Goal: Task Accomplishment & Management: Use online tool/utility

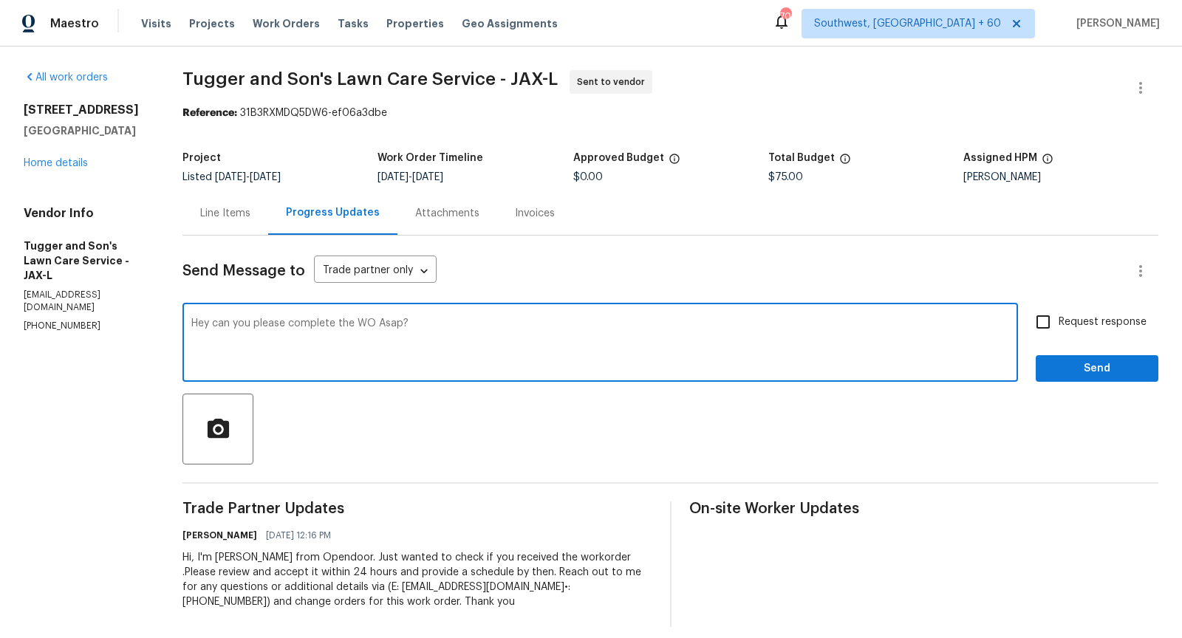
scroll to position [12, 0]
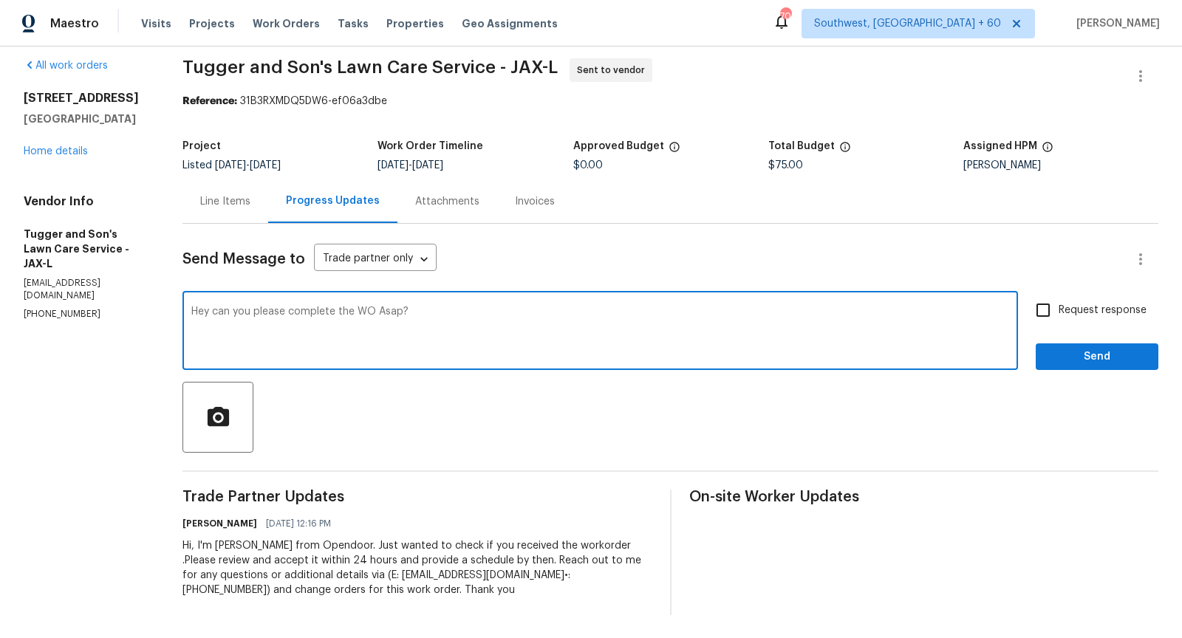
type textarea "Hey can you please complete the WO Asap?"
click at [1041, 306] on input "Request response" at bounding box center [1042, 310] width 31 height 31
checkbox input "true"
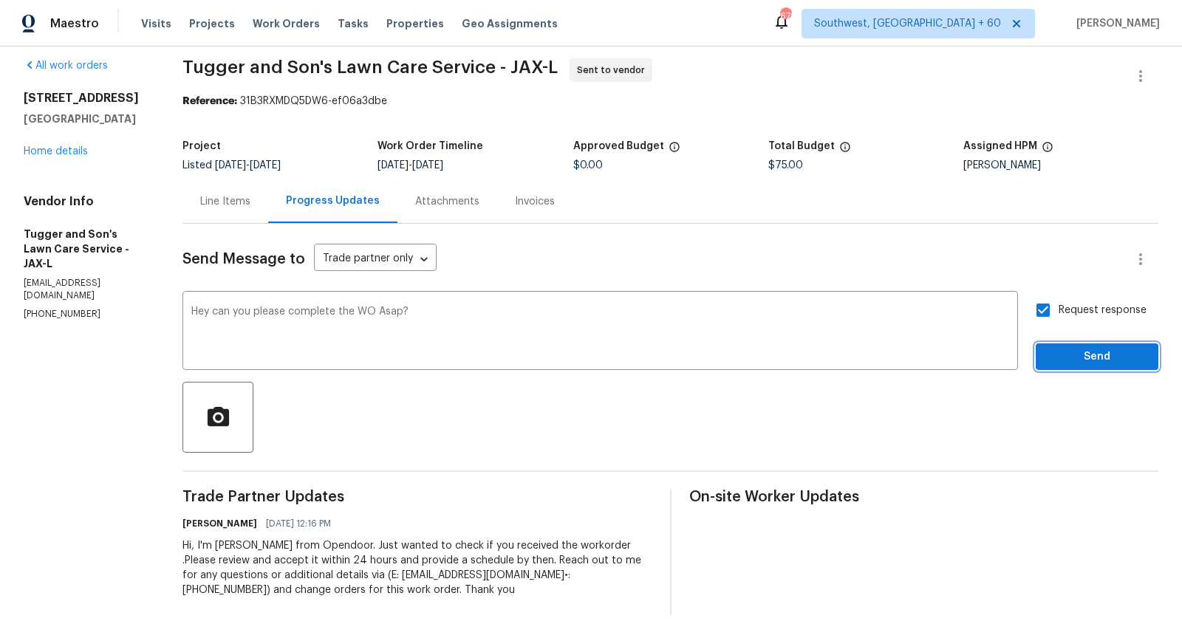
click at [1072, 351] on span "Send" at bounding box center [1096, 357] width 99 height 18
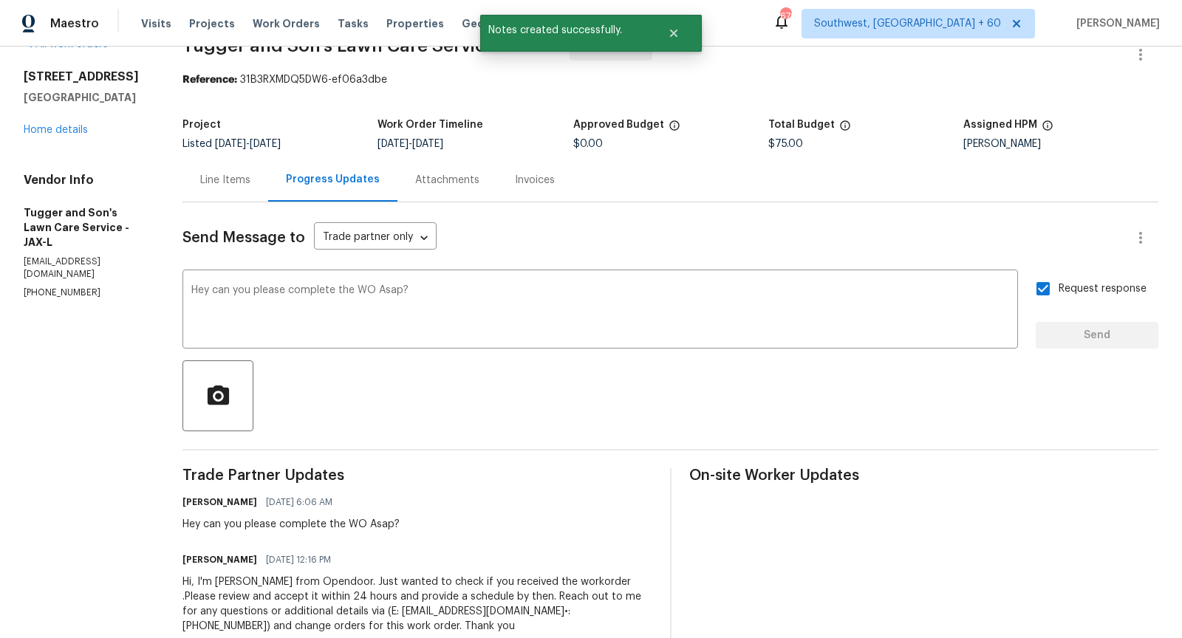
scroll to position [0, 0]
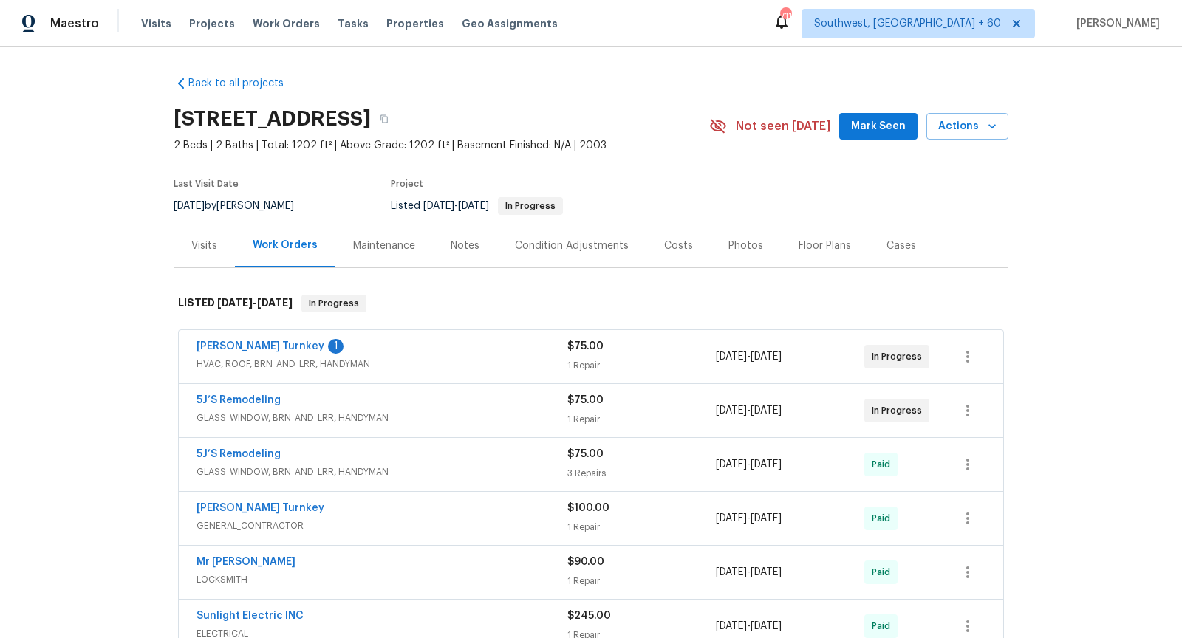
click at [409, 354] on div "Davis Turnkey 1" at bounding box center [381, 348] width 371 height 18
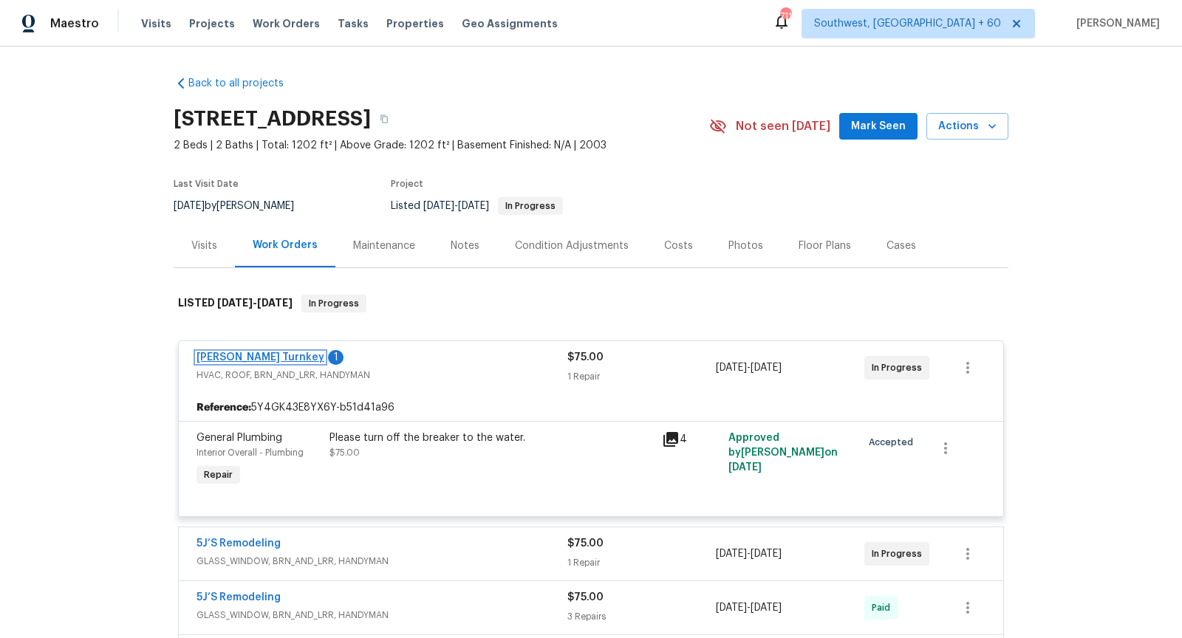
click at [244, 355] on link "Davis Turnkey" at bounding box center [260, 357] width 128 height 10
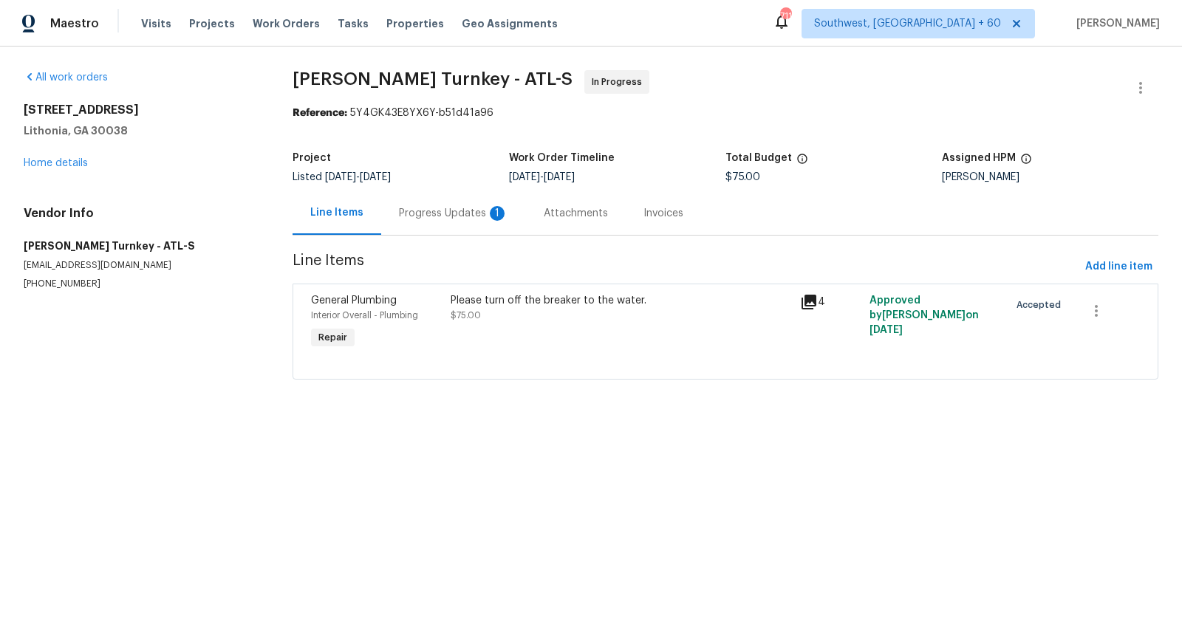
click at [470, 218] on div "Progress Updates 1" at bounding box center [453, 213] width 109 height 15
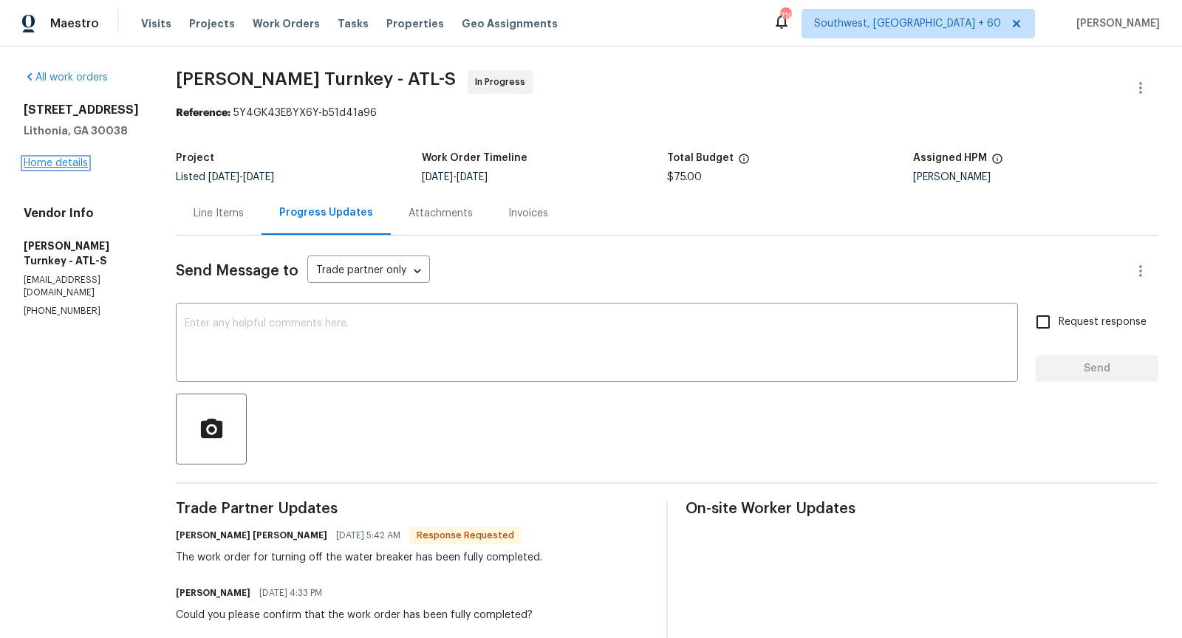
click at [70, 162] on link "Home details" at bounding box center [56, 163] width 64 height 10
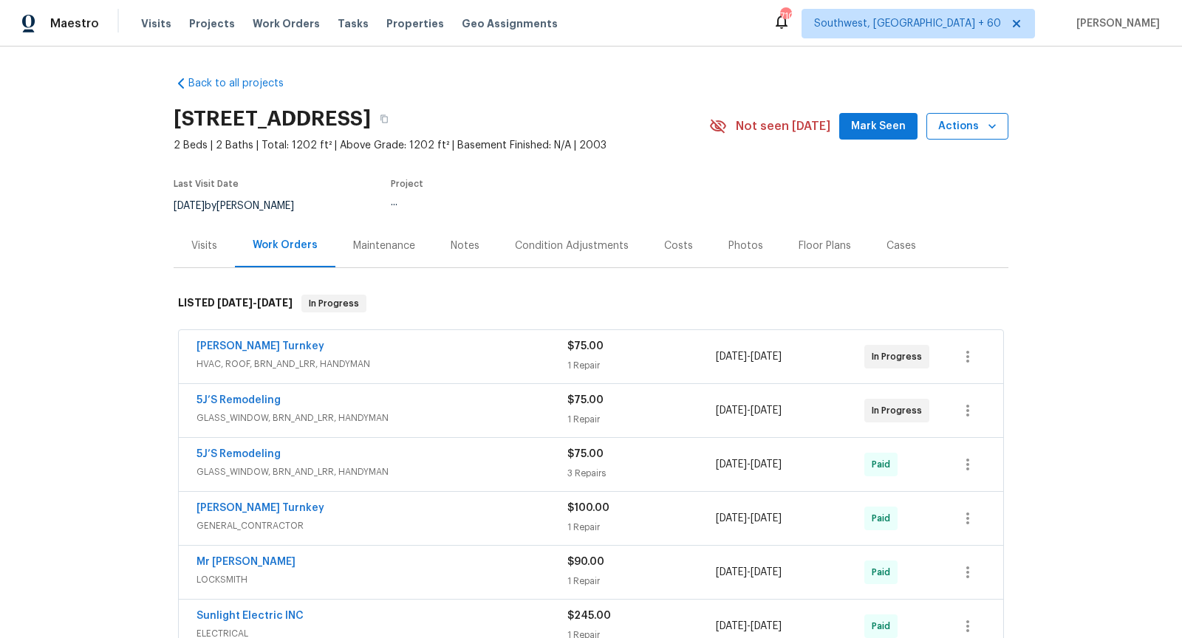
click at [965, 134] on span "Actions" at bounding box center [967, 126] width 58 height 18
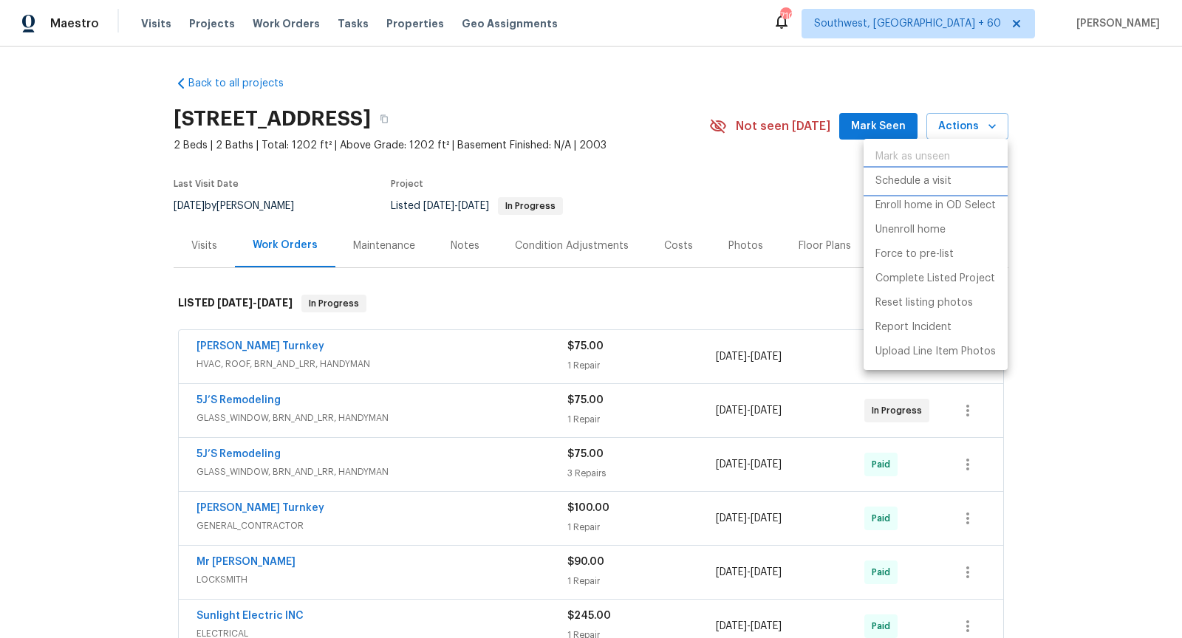
click at [937, 179] on p "Schedule a visit" at bounding box center [913, 182] width 76 height 16
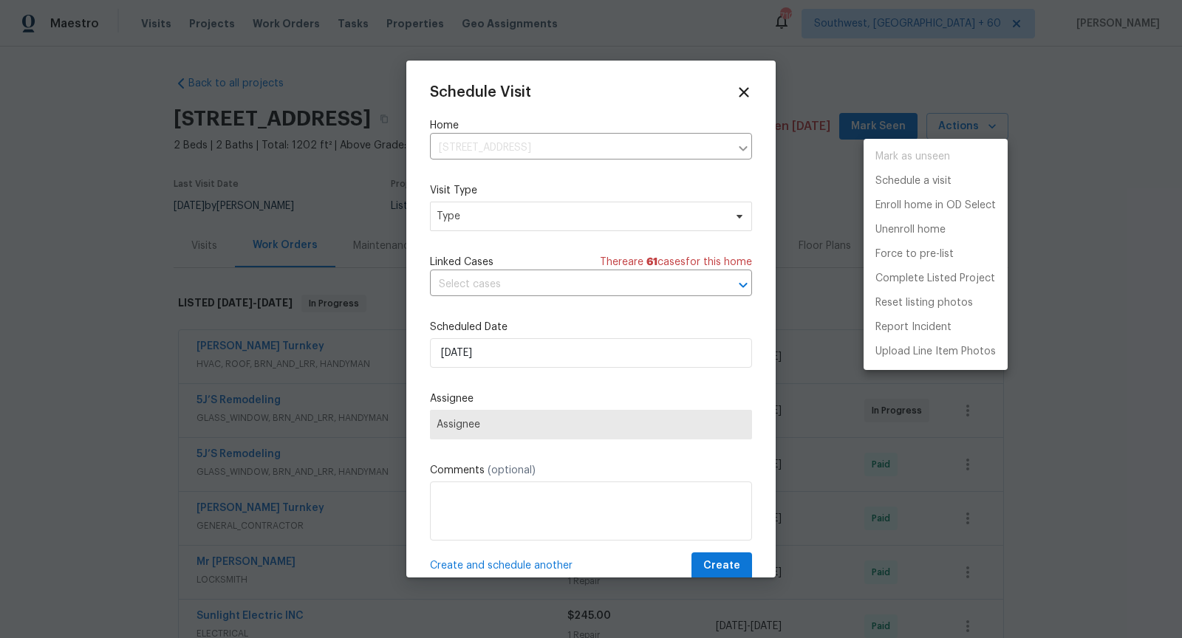
click at [692, 215] on div at bounding box center [591, 319] width 1182 height 638
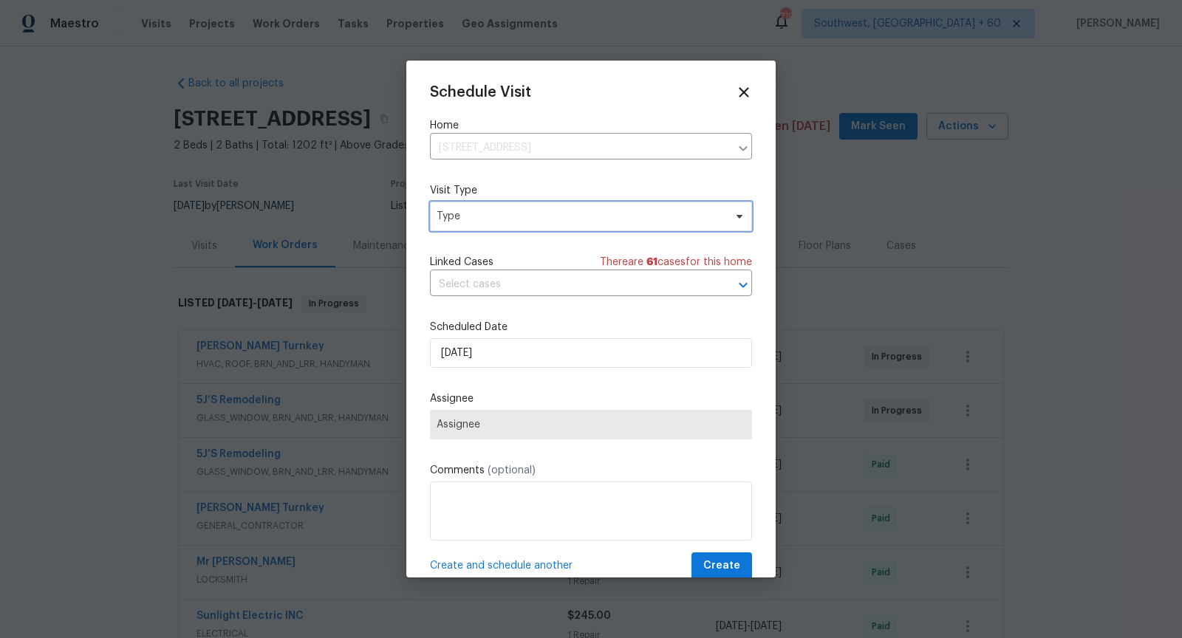
click at [732, 222] on span at bounding box center [737, 217] width 16 height 12
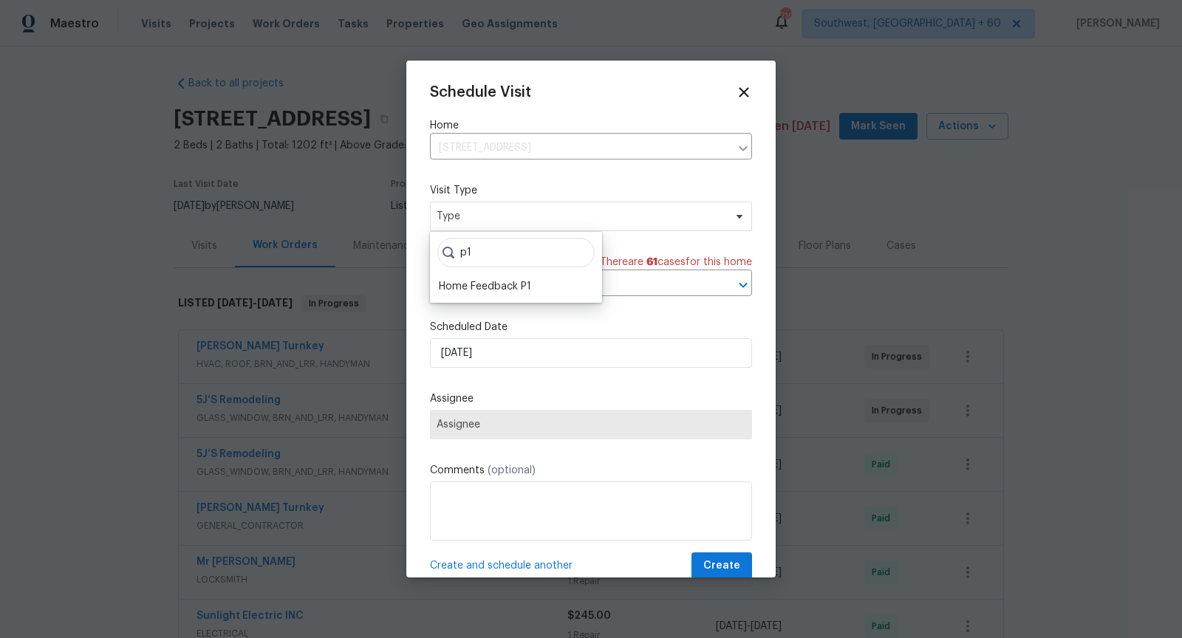
type input "p"
type input "hoa"
click at [538, 295] on div "HOA Violation" at bounding box center [515, 286] width 163 height 21
click at [493, 285] on div "HOA Violation" at bounding box center [472, 286] width 67 height 15
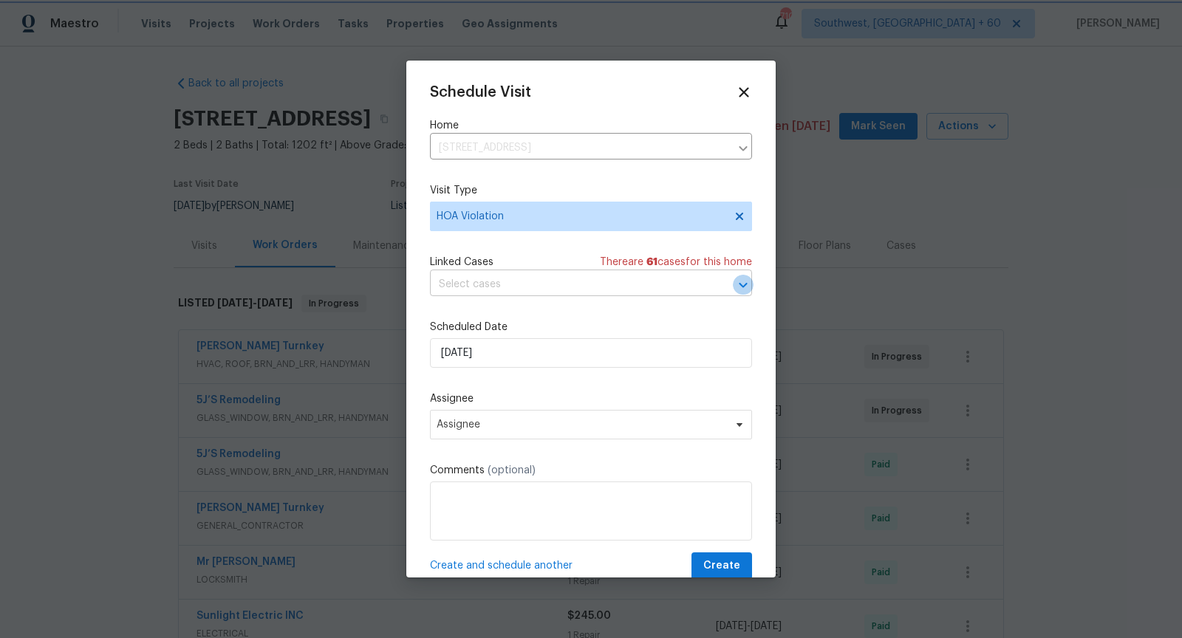
click at [734, 286] on icon "Open" at bounding box center [743, 285] width 18 height 18
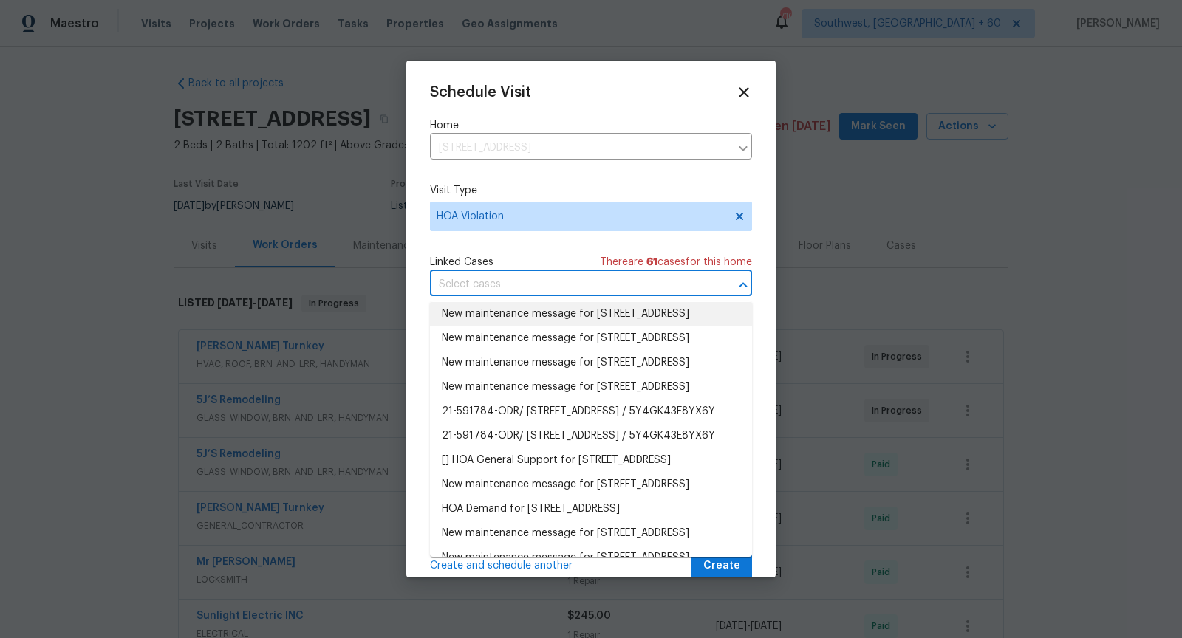
scroll to position [230, 0]
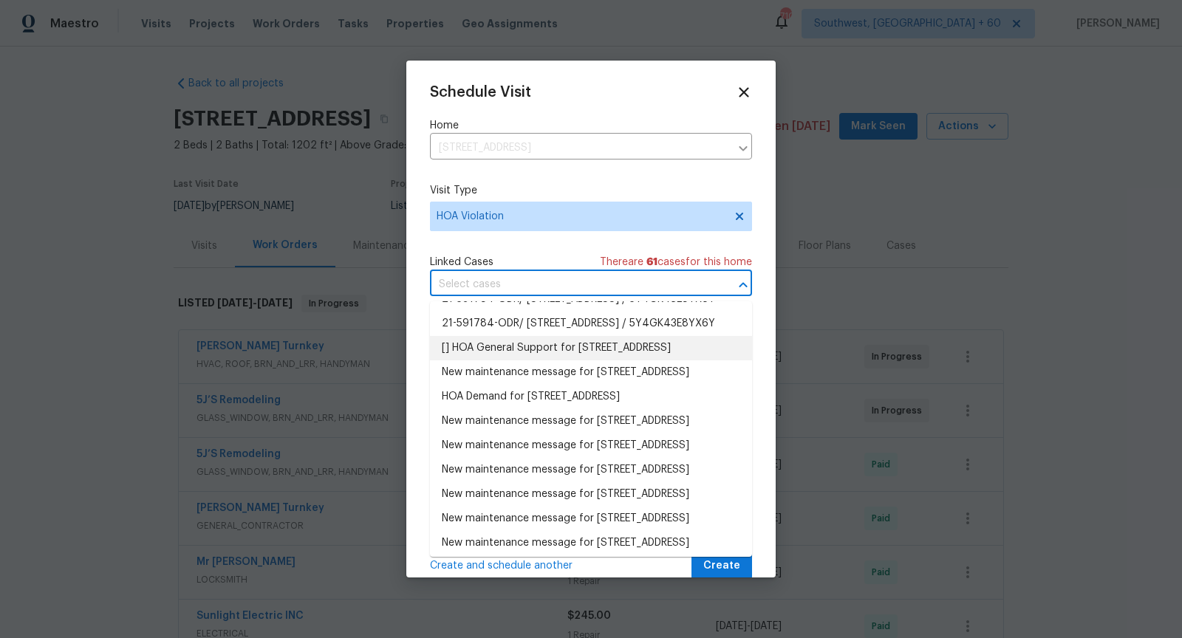
click at [590, 360] on li "[] HOA General Support for 3217 Fairington Dr, Lithonia, GA 30038" at bounding box center [591, 348] width 322 height 24
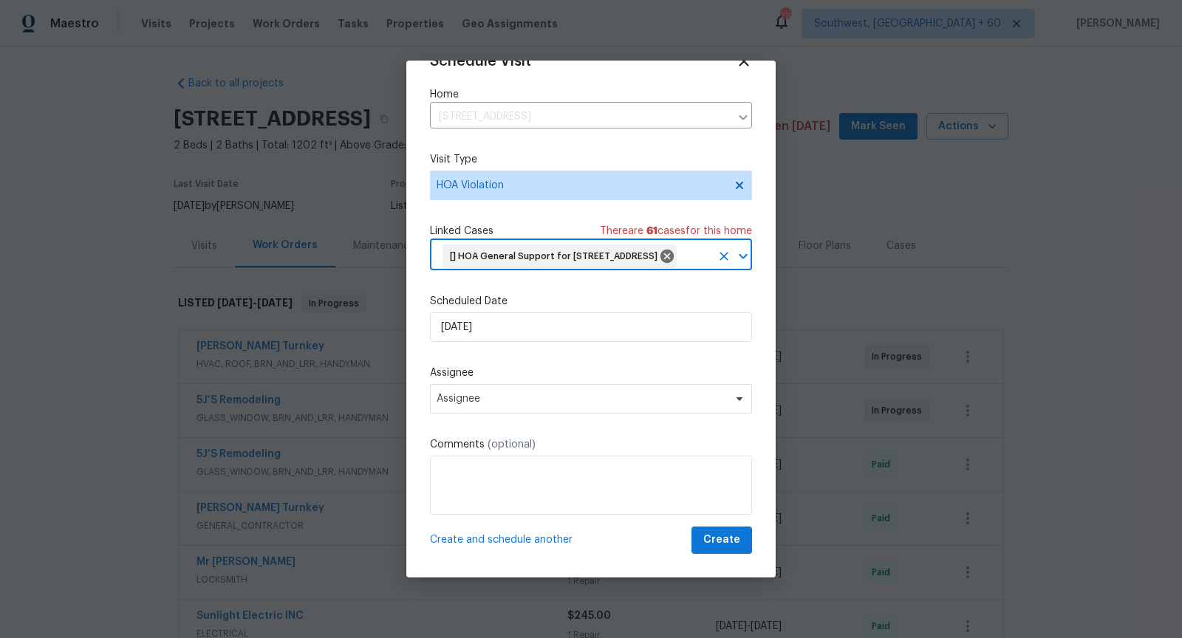
scroll to position [55, 0]
click at [719, 400] on span "Assignee" at bounding box center [582, 399] width 290 height 12
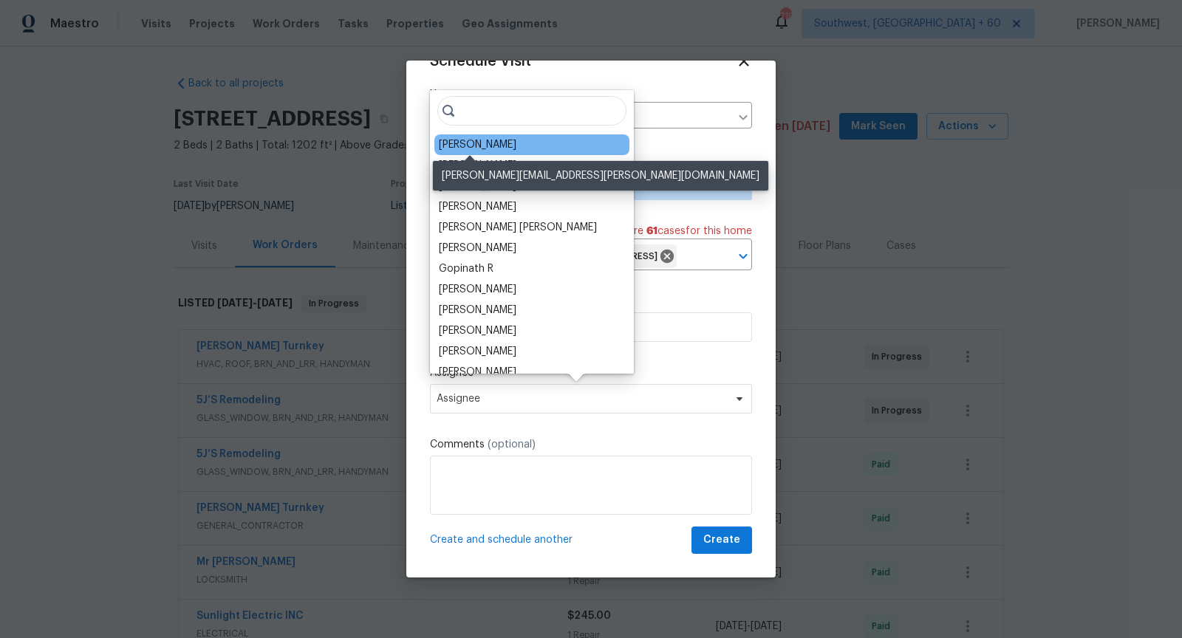
click at [463, 147] on div "Ryan Fogarty" at bounding box center [478, 144] width 78 height 15
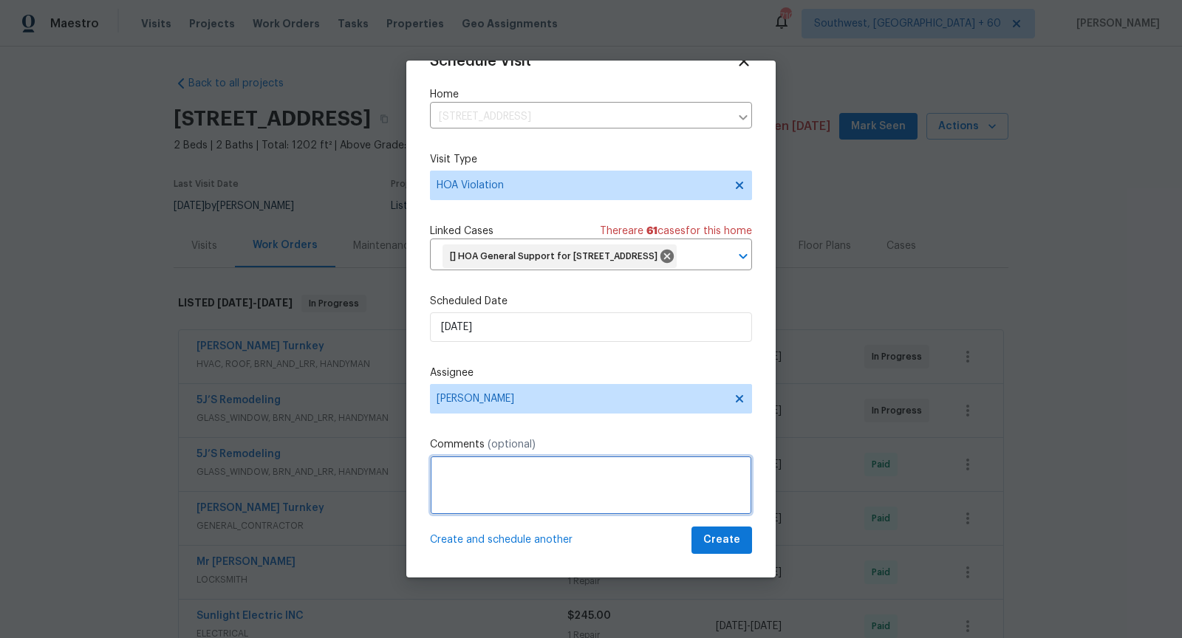
click at [520, 482] on textarea at bounding box center [591, 485] width 322 height 59
paste textarea "Someone need go to office and get this code this is complex apartment and we ar…"
type textarea "Someone need go to office and get this code this is complex apartment and we ar…"
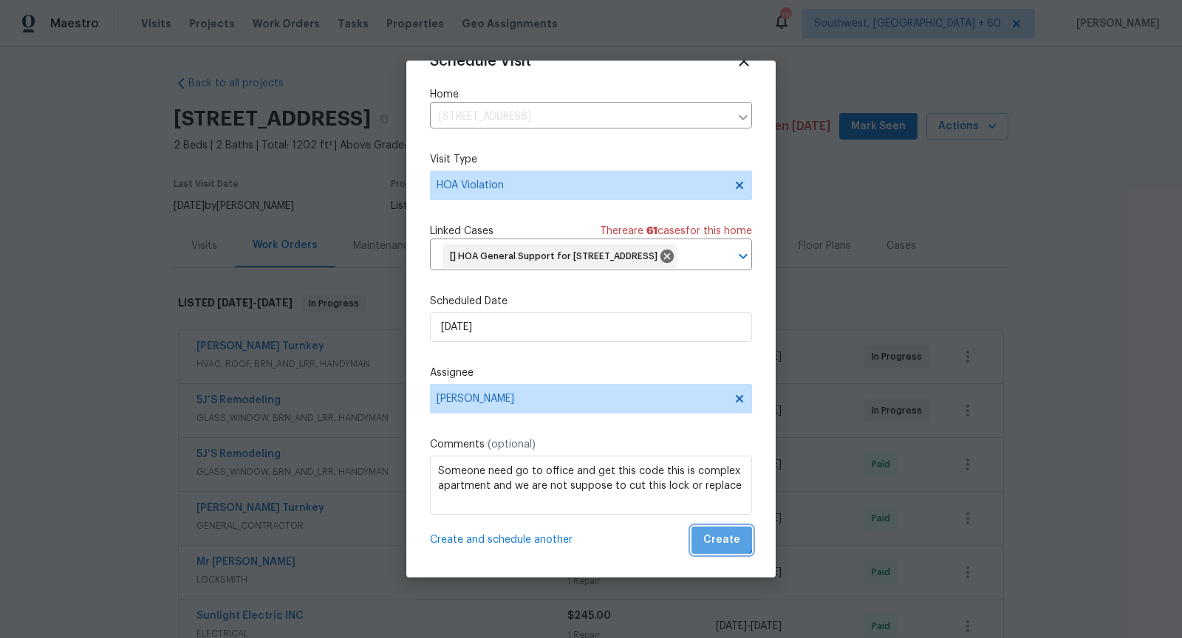
click at [719, 531] on button "Create" at bounding box center [721, 540] width 61 height 27
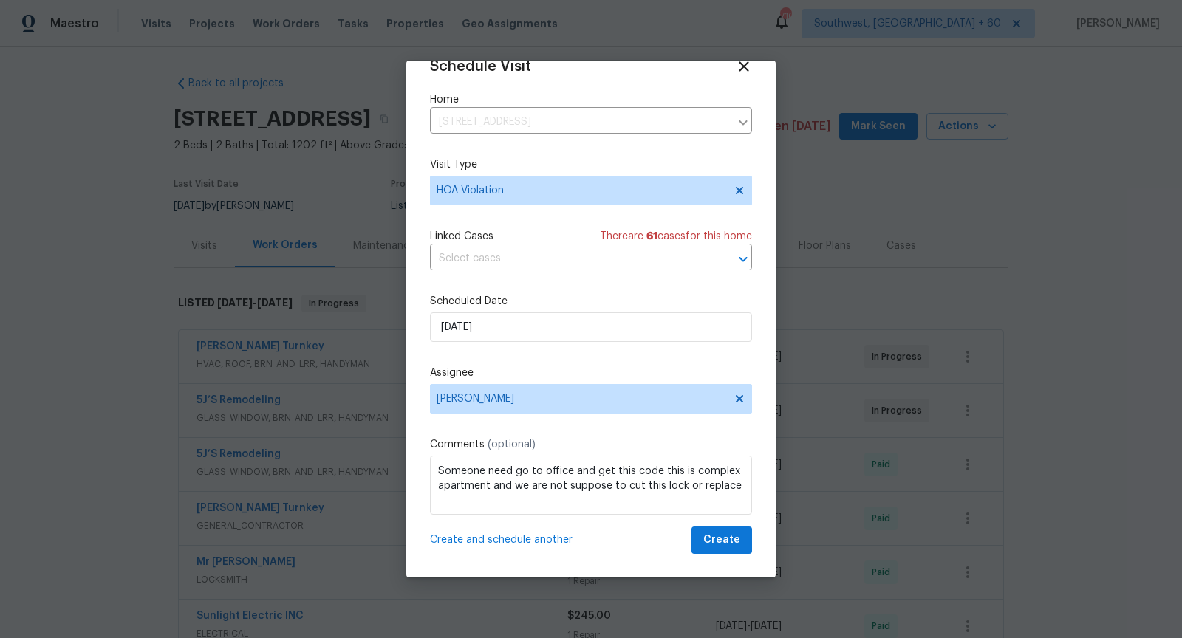
scroll to position [27, 0]
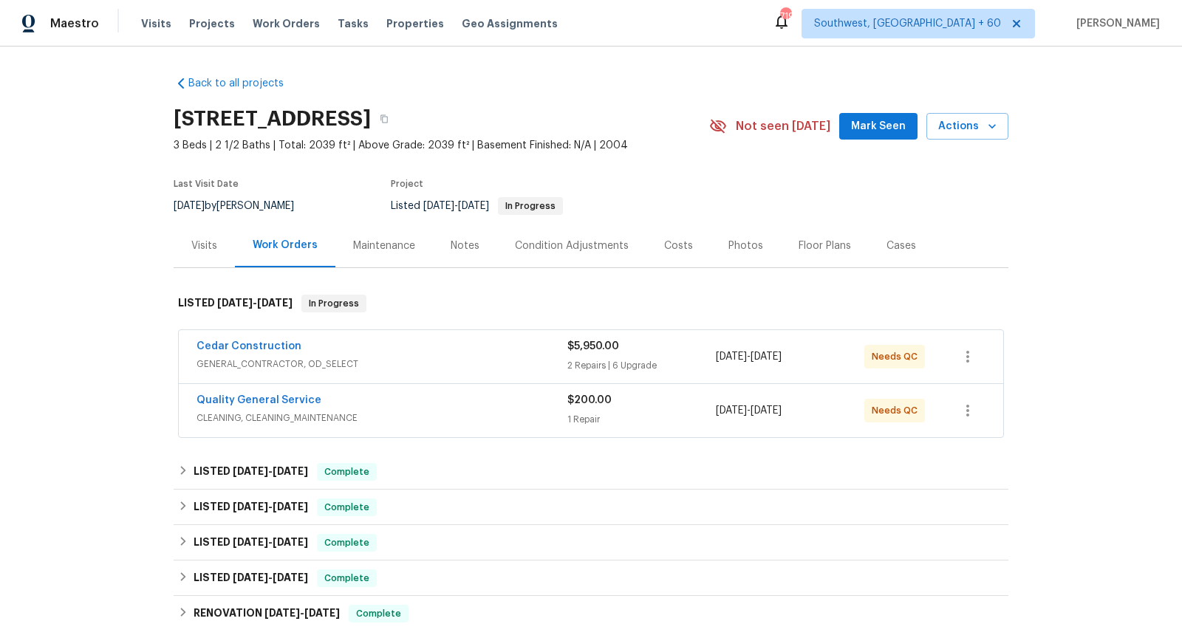
click at [409, 357] on span "GENERAL_CONTRACTOR, OD_SELECT" at bounding box center [381, 364] width 371 height 15
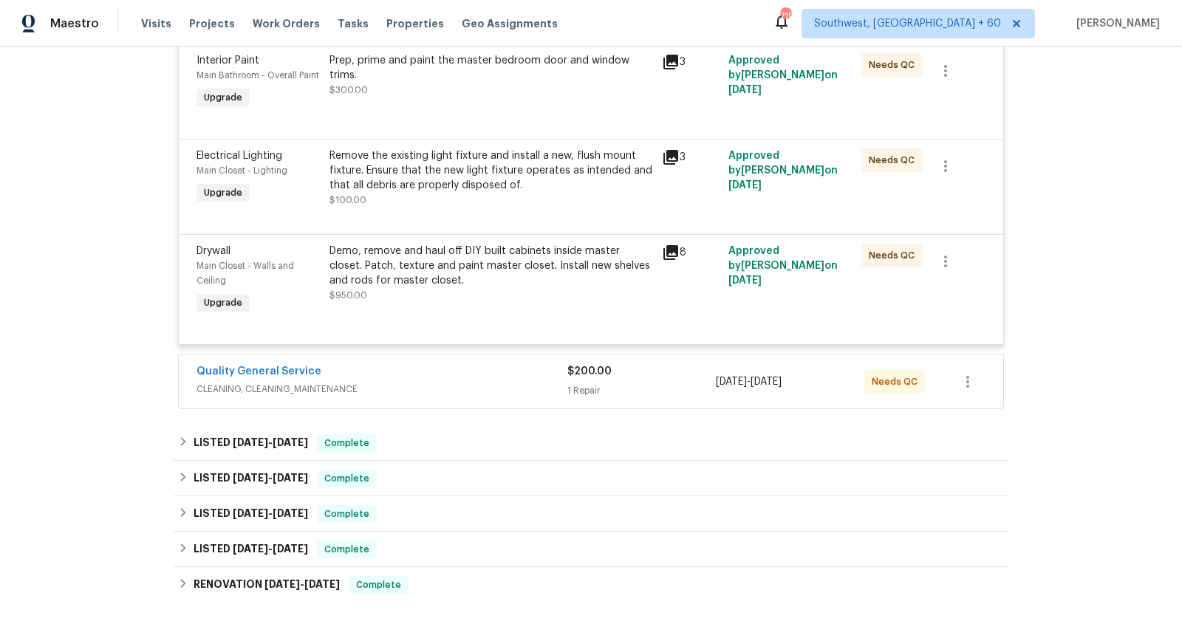
scroll to position [1007, 0]
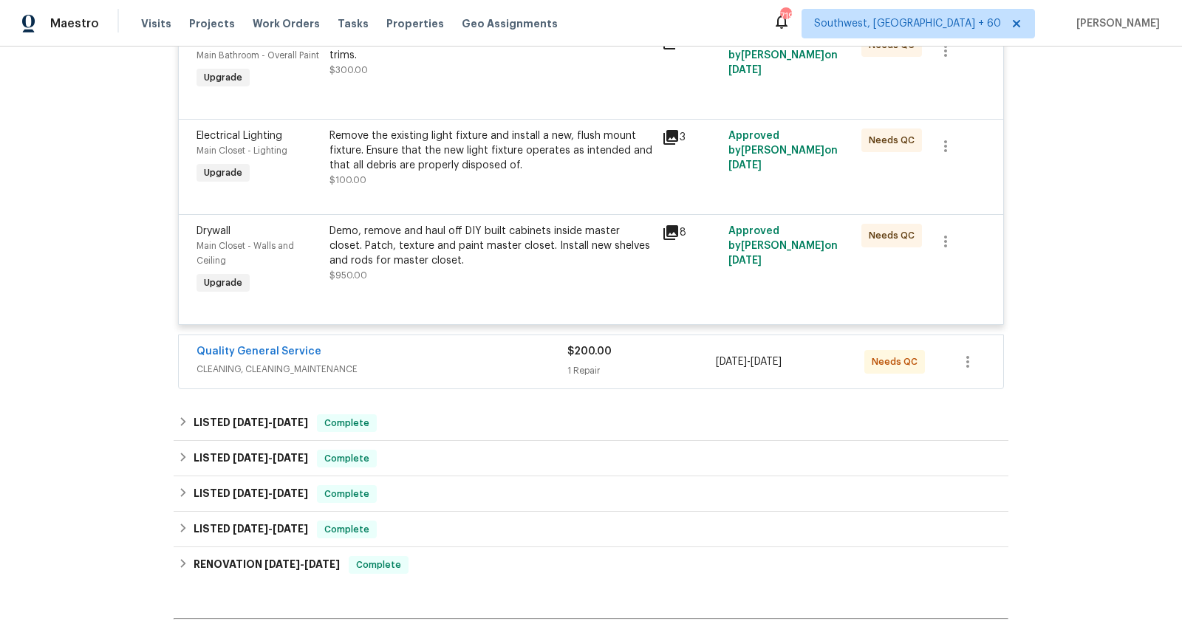
click at [420, 374] on span "CLEANING, CLEANING_MAINTENANCE" at bounding box center [381, 369] width 371 height 15
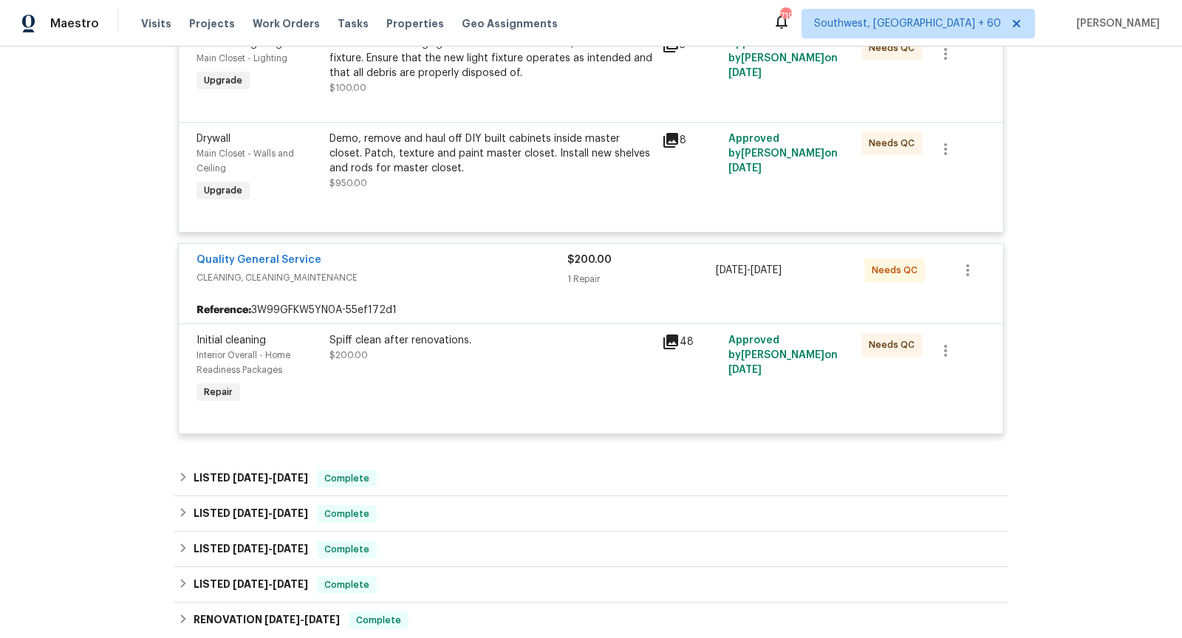
scroll to position [1324, 0]
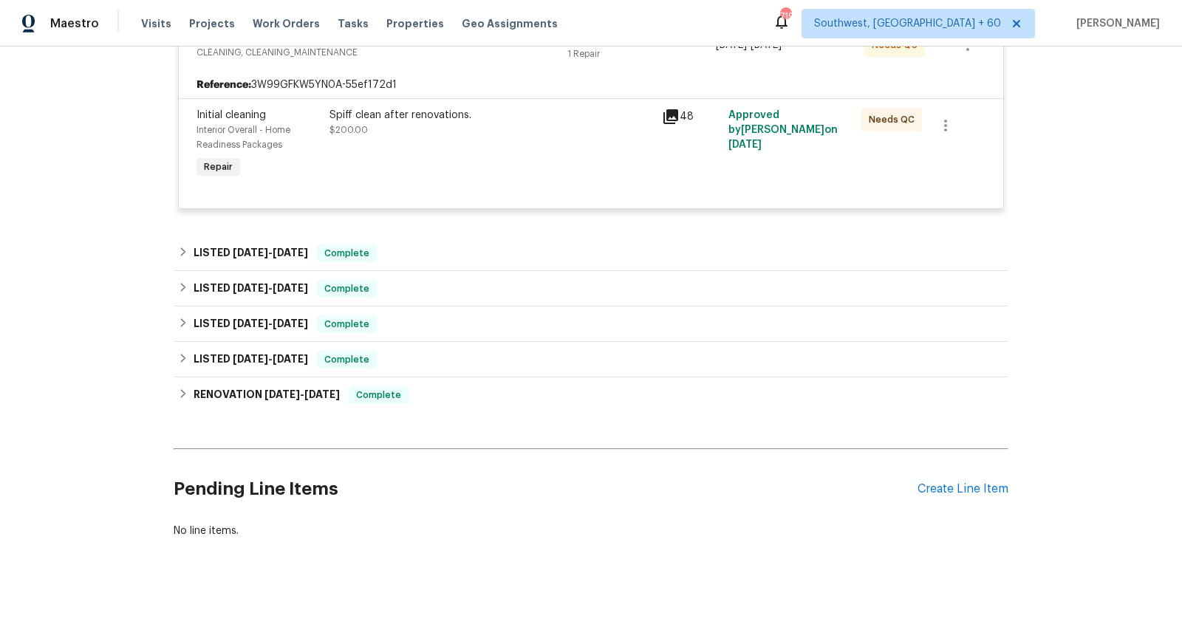
click at [942, 496] on div "Pending Line Items Create Line Item" at bounding box center [591, 489] width 835 height 69
click at [942, 487] on div "Create Line Item" at bounding box center [962, 489] width 91 height 14
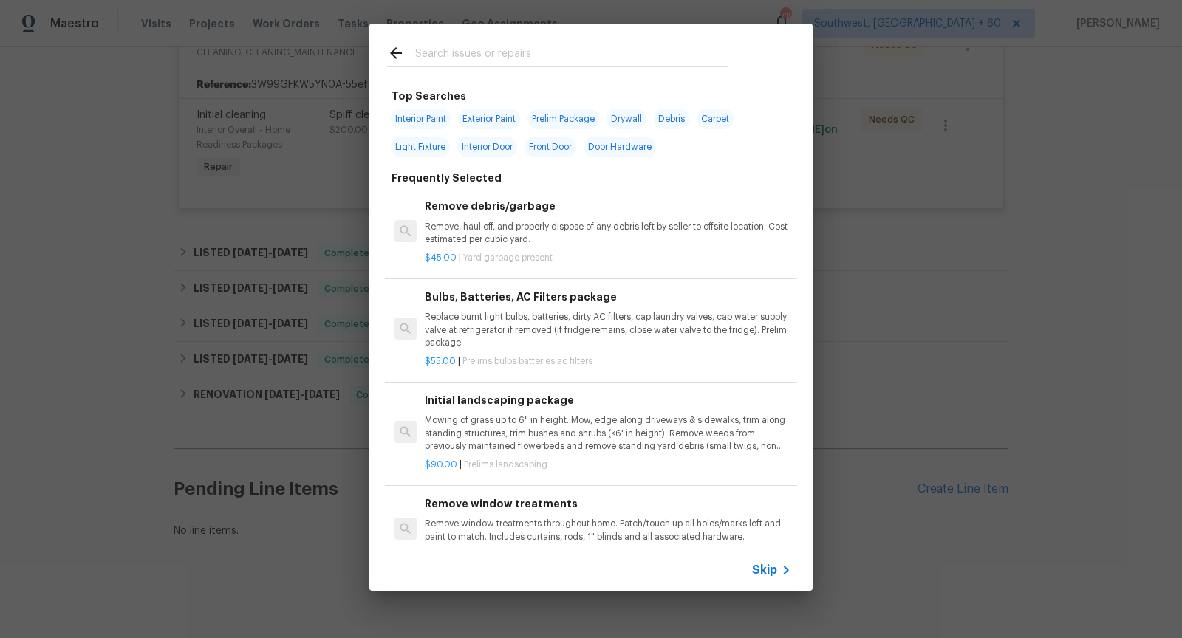
click at [762, 564] on span "Skip" at bounding box center [764, 570] width 25 height 15
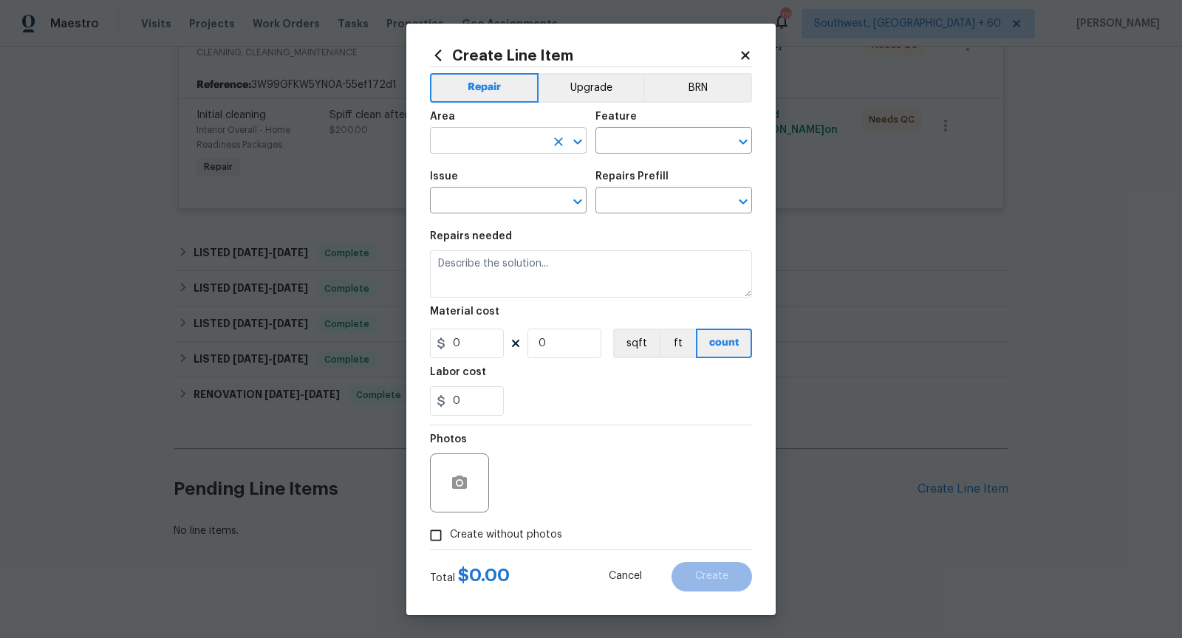
click at [581, 144] on icon "Open" at bounding box center [578, 142] width 18 height 18
click at [541, 199] on li "Exterior Overall" at bounding box center [508, 199] width 157 height 24
click at [739, 143] on icon "Open" at bounding box center [743, 142] width 18 height 18
type input "Exterior Overall"
type input "Exterior Windows"
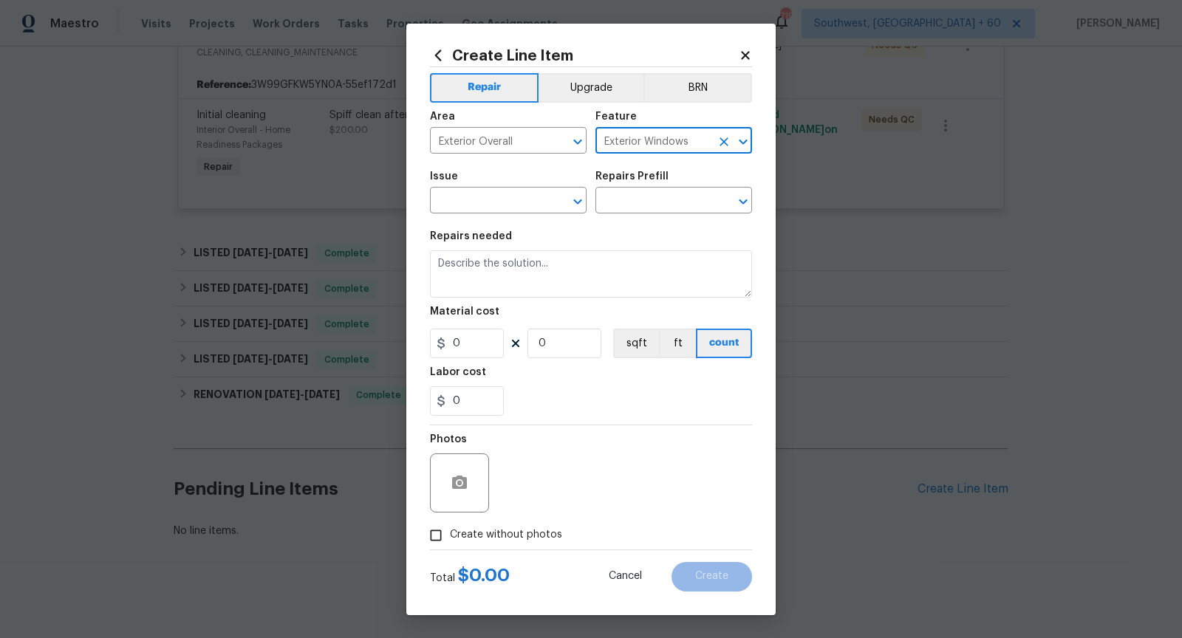
click at [588, 199] on div "Issue ​ Repairs Prefill ​" at bounding box center [591, 192] width 322 height 60
click at [582, 202] on icon "Open" at bounding box center [578, 202] width 18 height 18
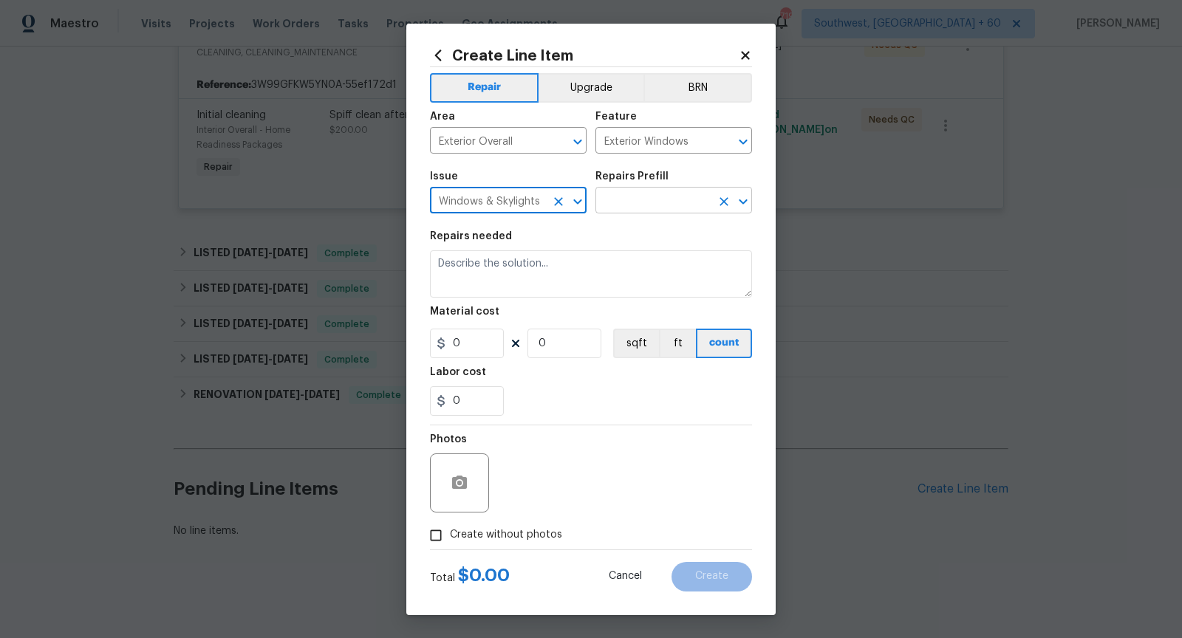
click at [740, 196] on icon "Open" at bounding box center [743, 202] width 18 height 18
type input "Windows & Skylights"
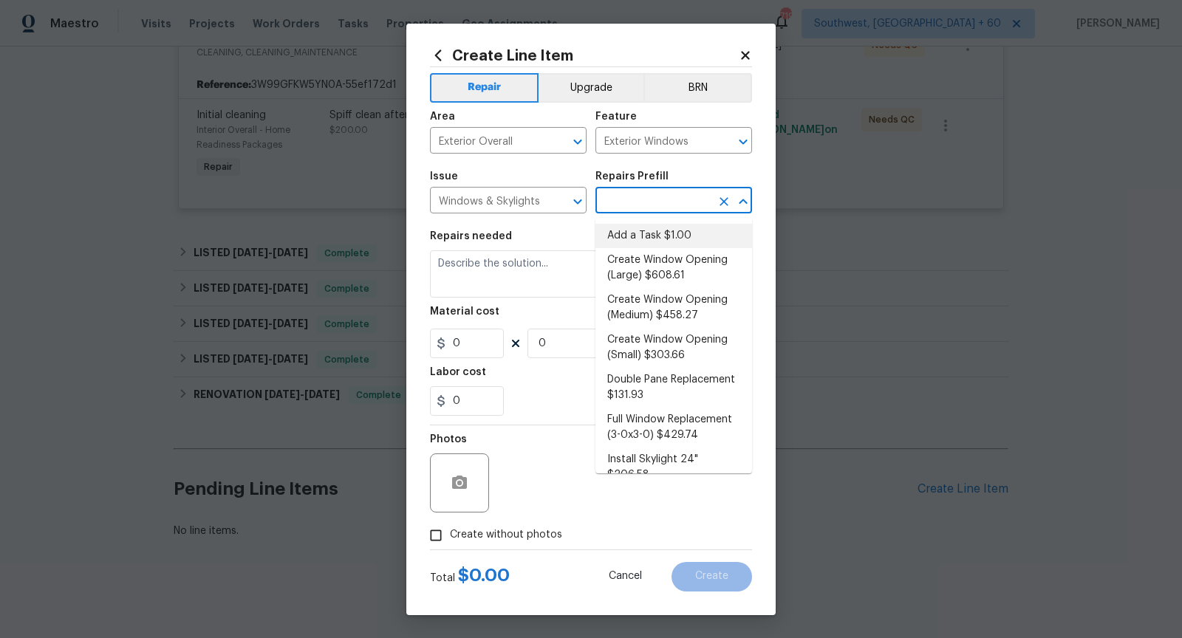
click at [685, 234] on li "Add a Task $1.00" at bounding box center [673, 236] width 157 height 24
type input "Add a Task $1.00"
type textarea "HPM to detail"
type input "1"
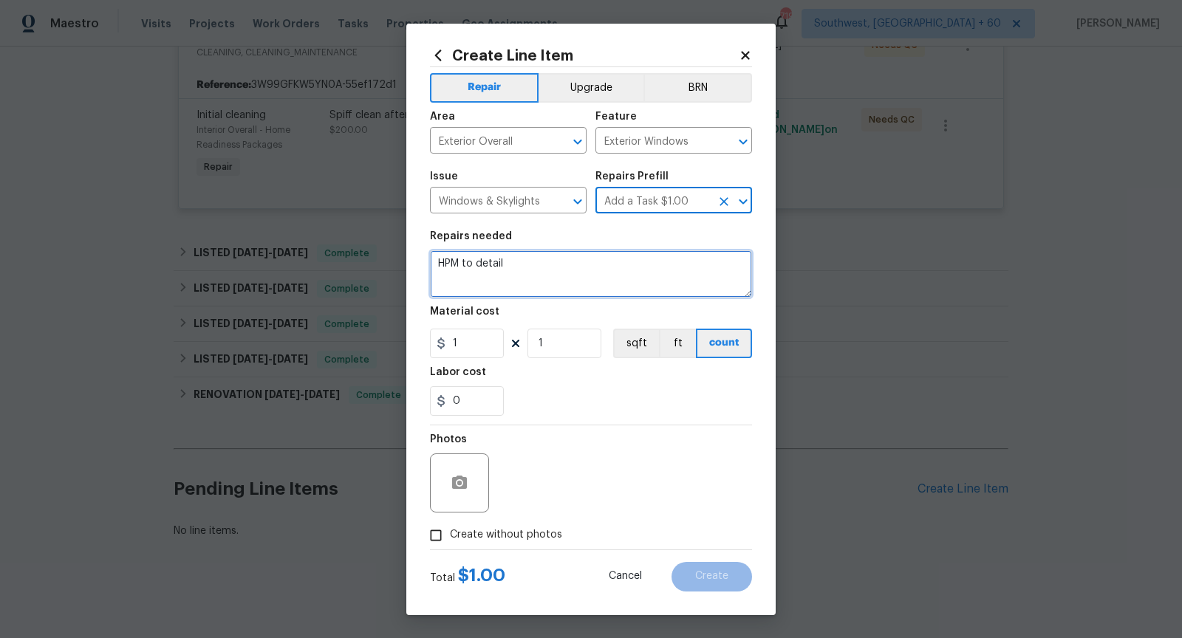
click at [548, 275] on textarea "HPM to detail" at bounding box center [591, 273] width 322 height 47
paste textarea "repaint your shutters to match the existing color scheme"
click at [552, 262] on textarea "HOA violation - repaint your shutters to match the existing color scheme" at bounding box center [591, 273] width 322 height 47
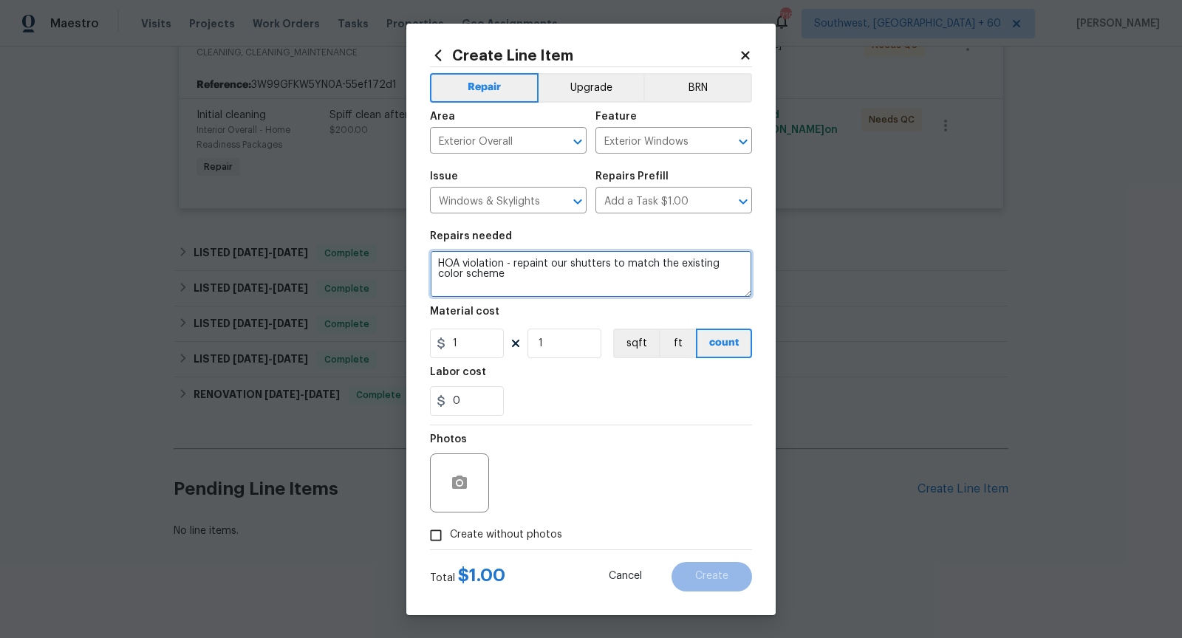
click at [557, 281] on textarea "HOA violation - repaint our shutters to match the existing color scheme" at bounding box center [591, 273] width 322 height 47
type textarea "HOA violation - repaint our shutters to match the existing color scheme"
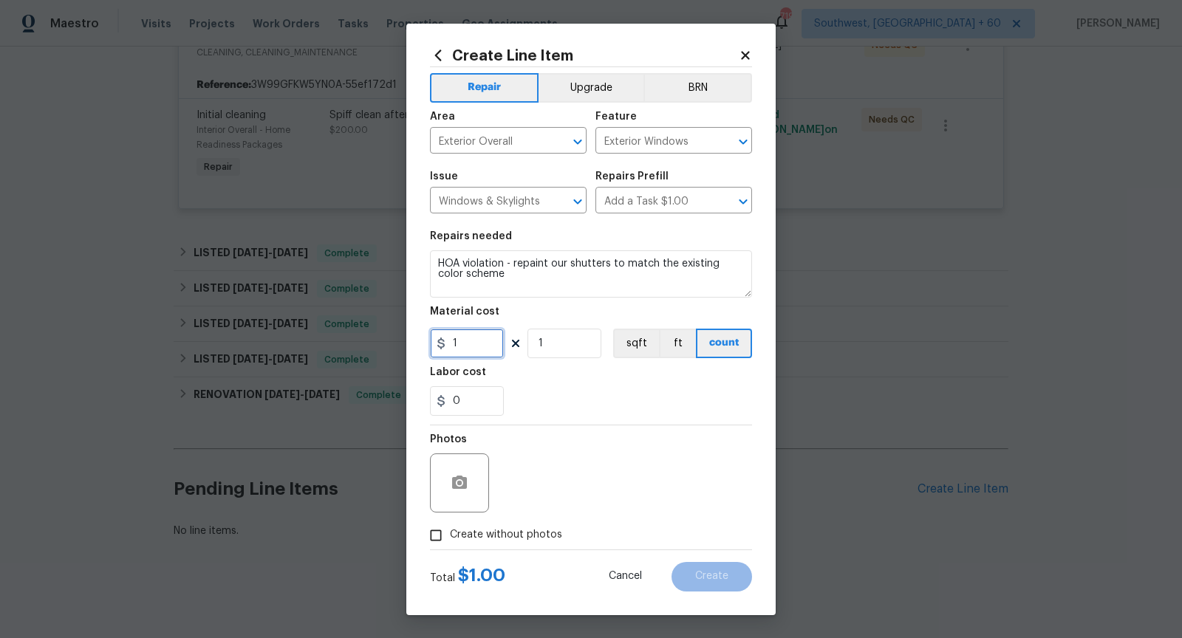
click at [477, 355] on input "1" at bounding box center [467, 344] width 74 height 30
type input "75"
click at [585, 405] on div "0" at bounding box center [591, 401] width 322 height 30
click at [435, 539] on input "Create without photos" at bounding box center [436, 535] width 28 height 28
checkbox input "true"
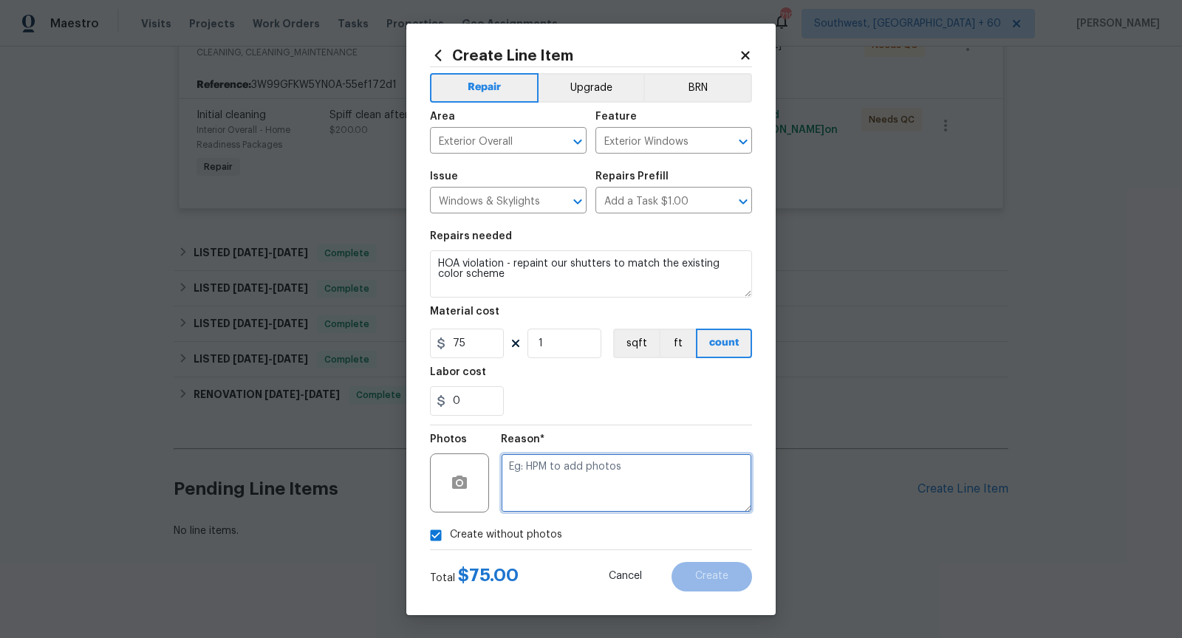
click at [555, 499] on textarea at bounding box center [626, 483] width 251 height 59
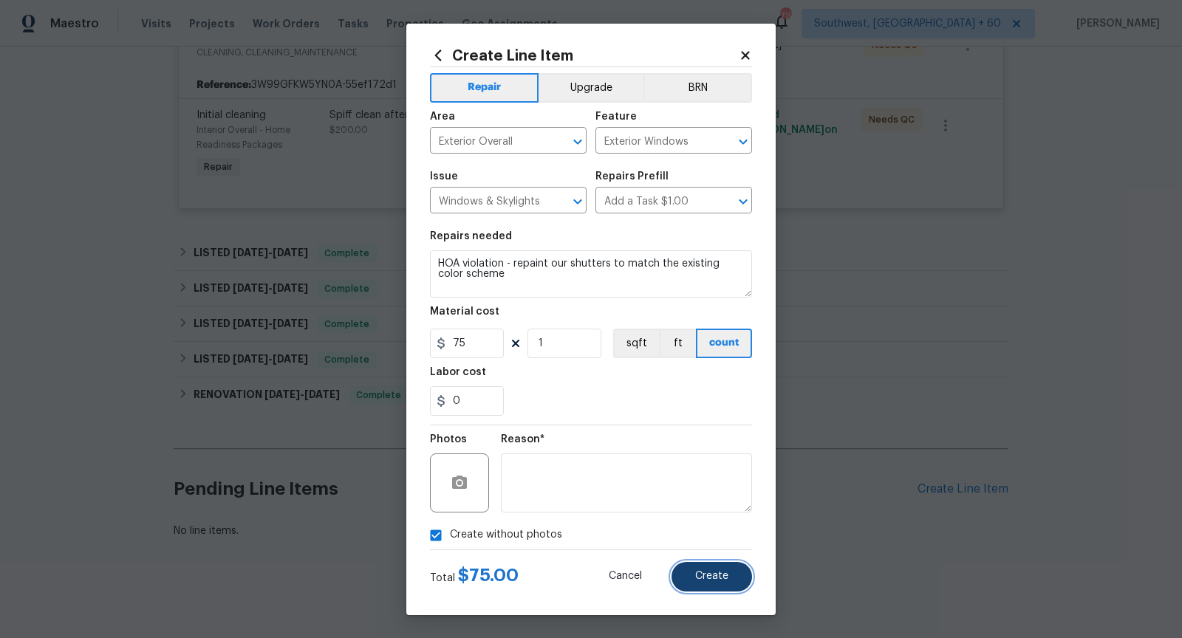
click at [706, 569] on button "Create" at bounding box center [711, 577] width 81 height 30
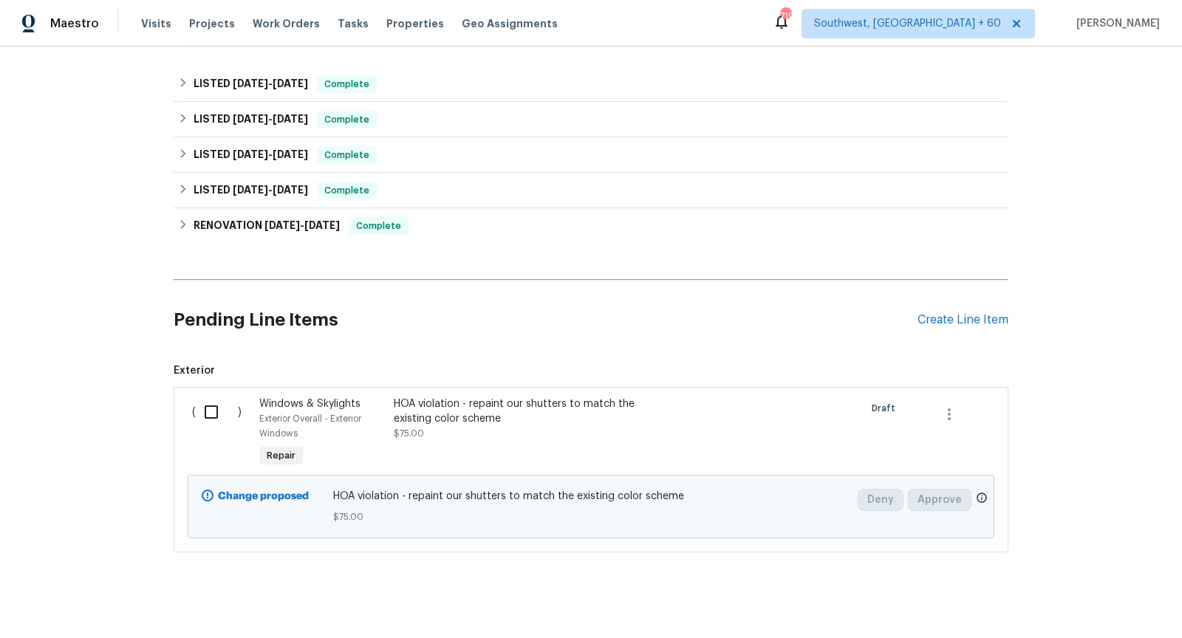
scroll to position [1507, 0]
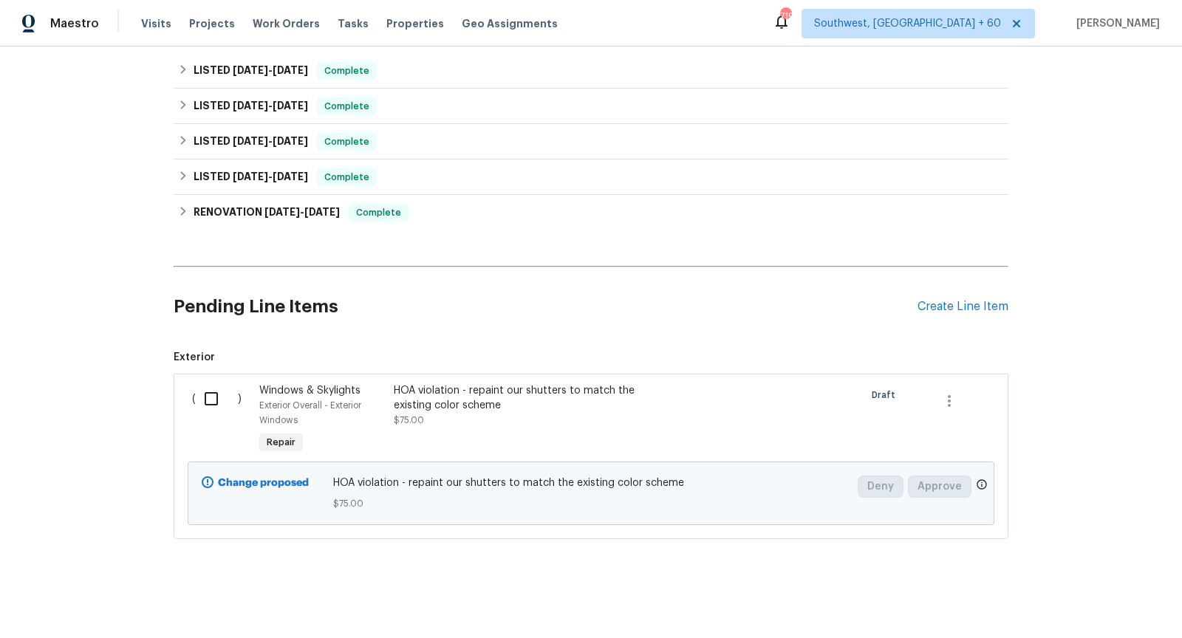
click at [205, 404] on input "checkbox" at bounding box center [217, 398] width 42 height 31
checkbox input "true"
click at [1092, 599] on span "Create Work Order" at bounding box center [1097, 601] width 98 height 18
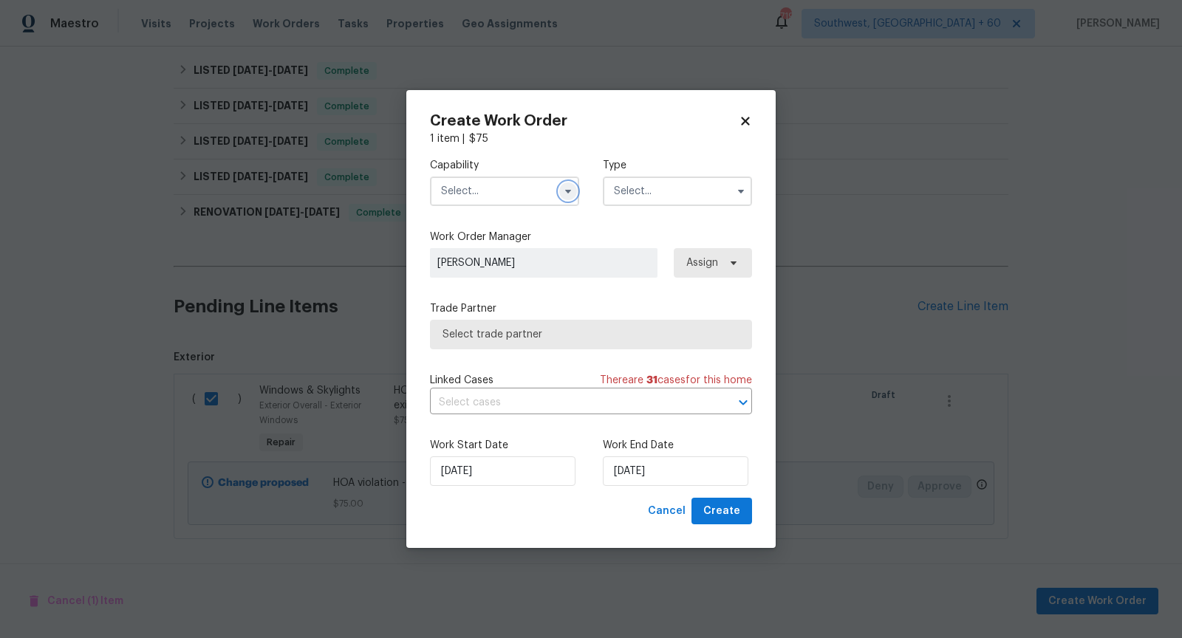
click at [564, 186] on icon "button" at bounding box center [568, 191] width 12 height 12
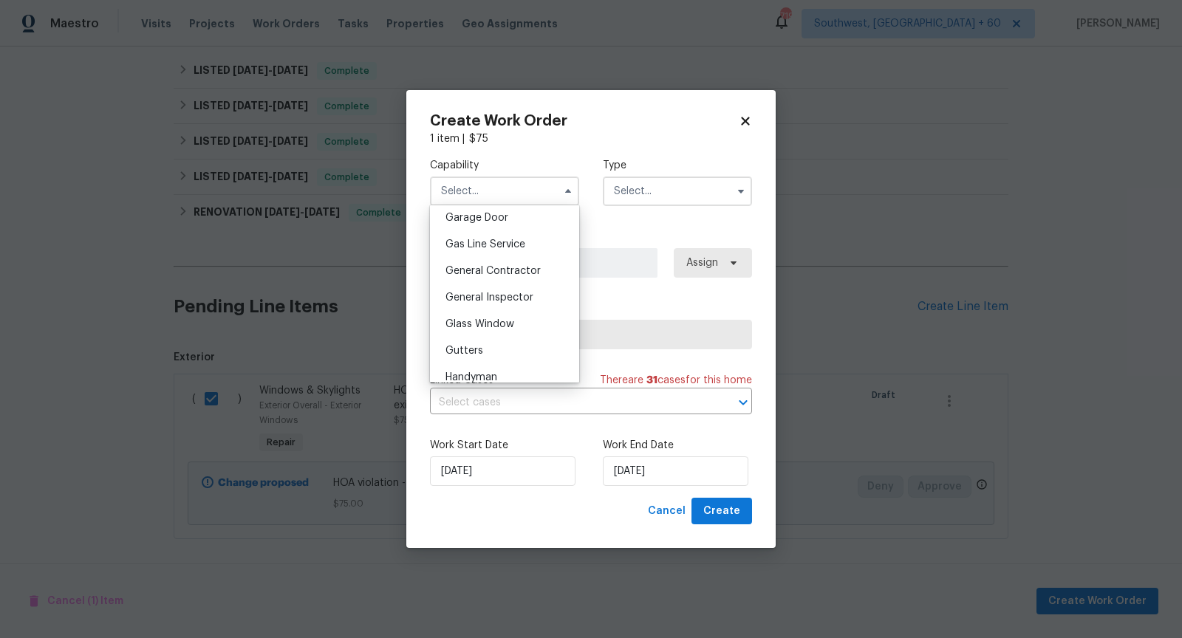
scroll to position [663, 0]
click at [502, 270] on span "General Contractor" at bounding box center [492, 266] width 95 height 10
type input "General Contractor"
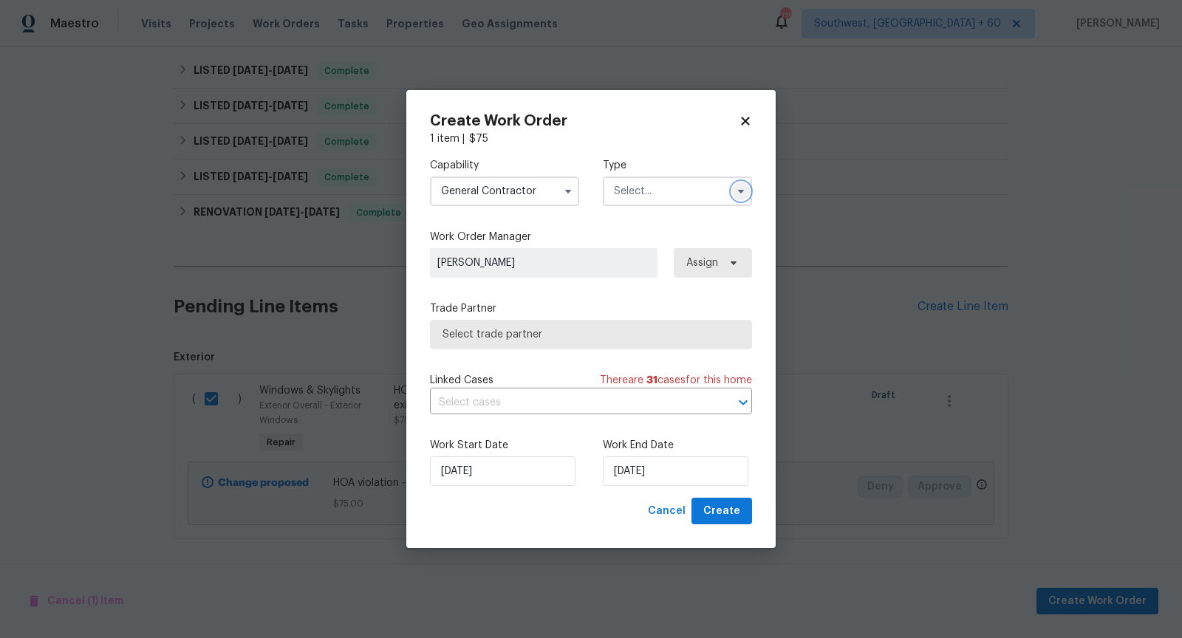
click at [747, 189] on button "button" at bounding box center [741, 191] width 18 height 18
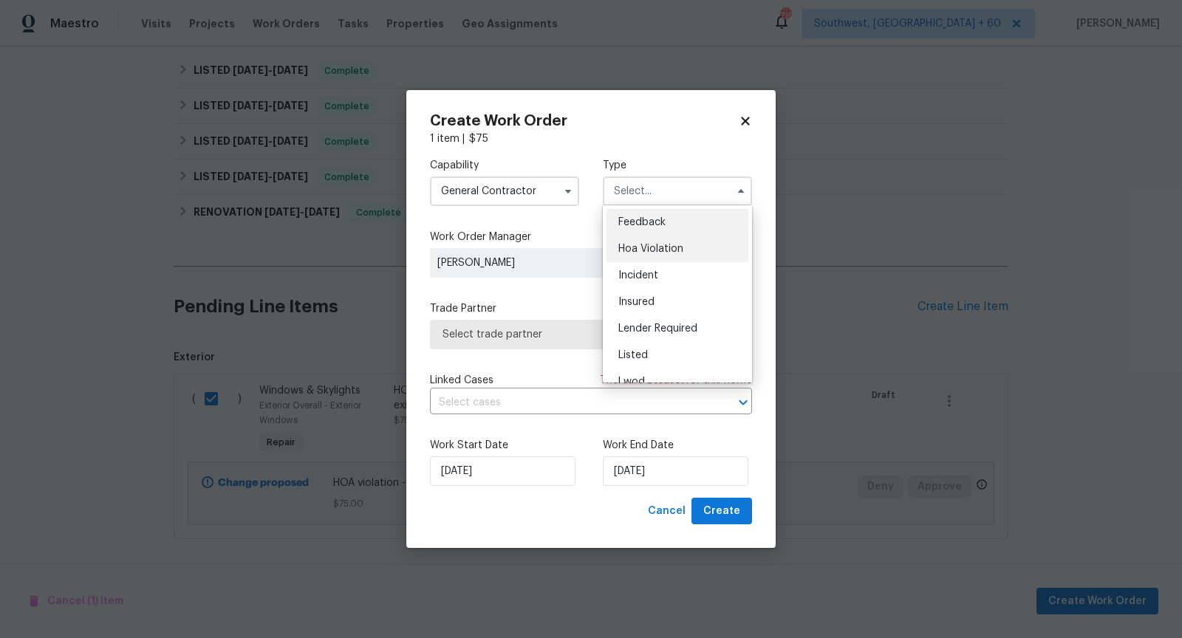
click at [678, 252] on span "Hoa Violation" at bounding box center [650, 249] width 65 height 10
type input "Hoa Violation"
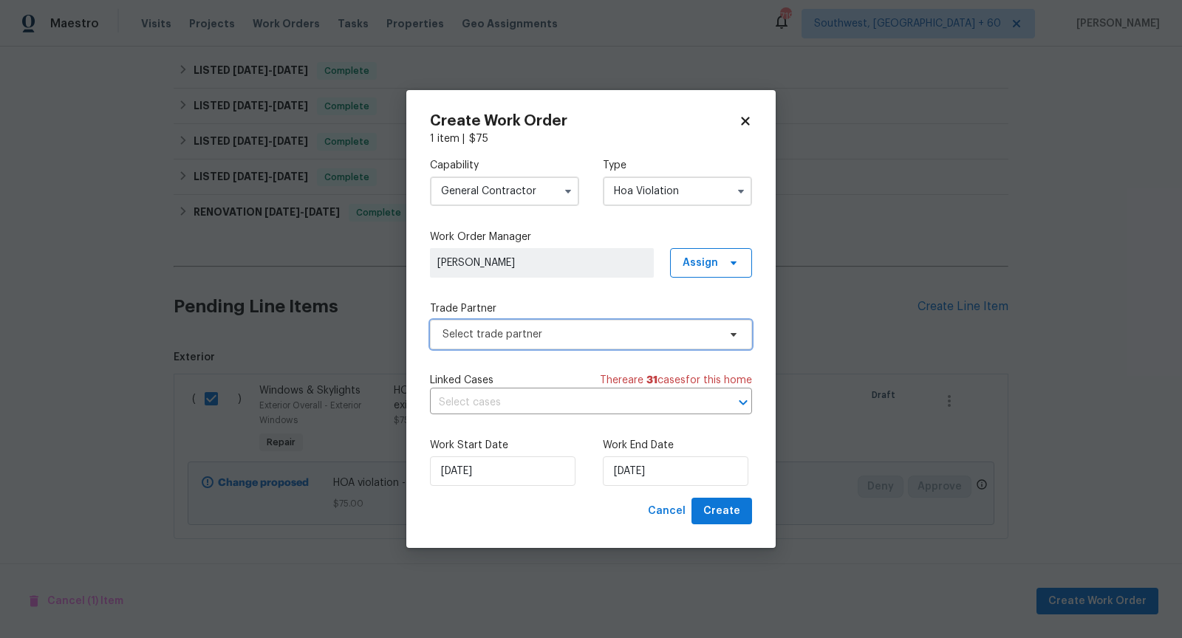
click at [575, 341] on span "Select trade partner" at bounding box center [591, 335] width 322 height 30
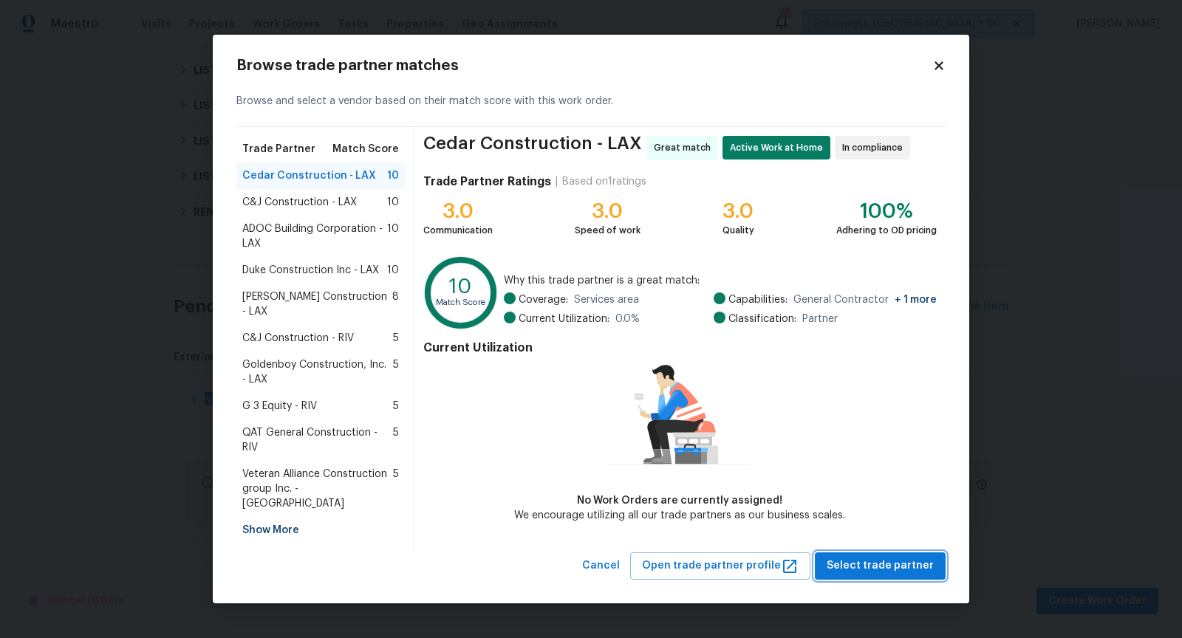
click at [860, 557] on span "Select trade partner" at bounding box center [879, 566] width 107 height 18
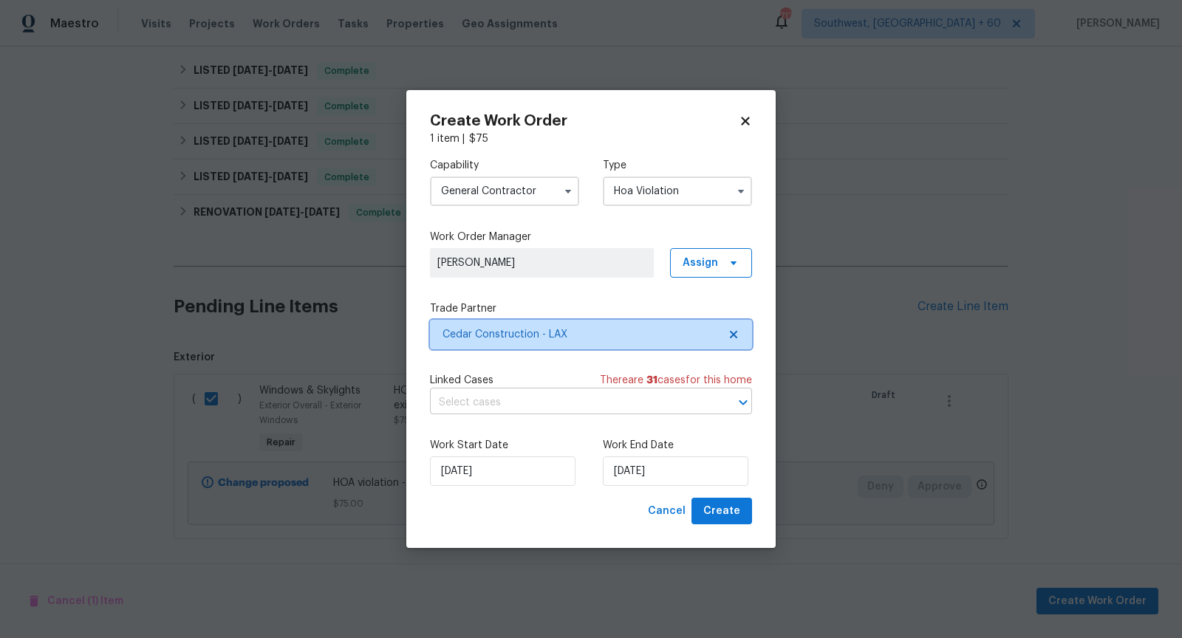
click at [742, 405] on icon "Open" at bounding box center [743, 402] width 8 height 5
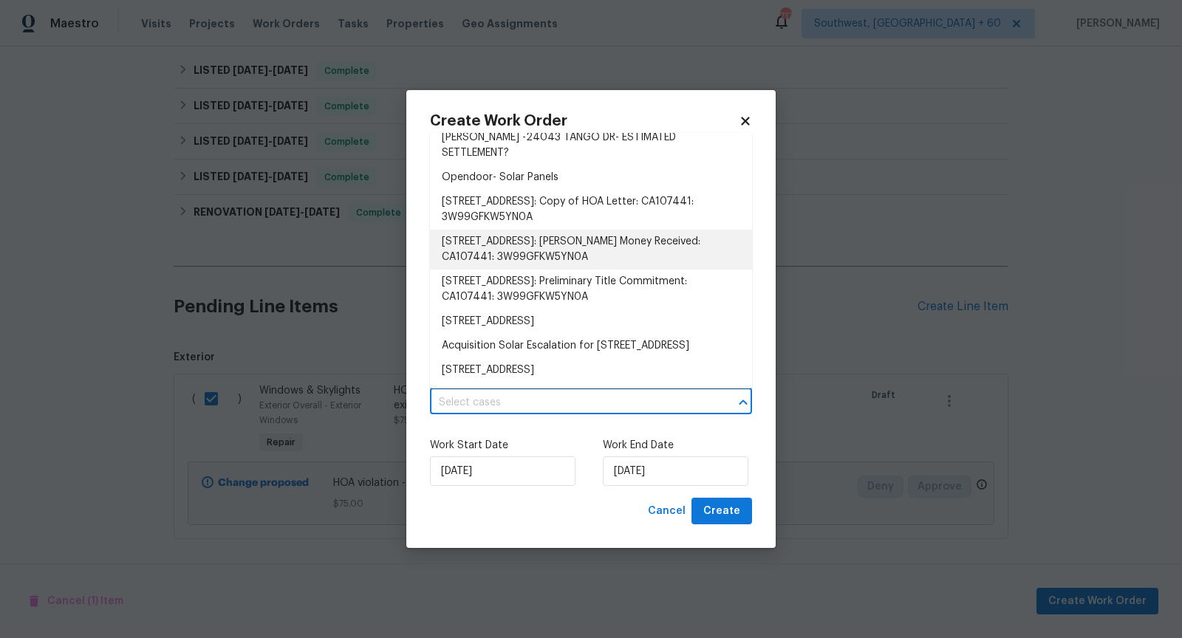
scroll to position [790, 0]
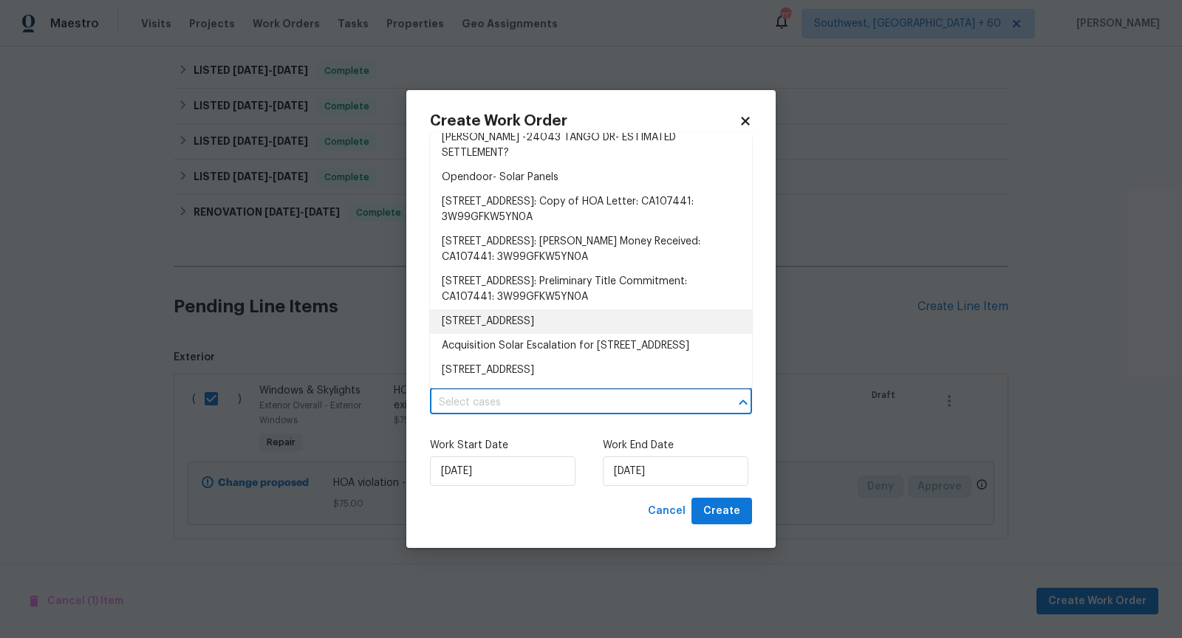
click at [580, 309] on li "24043 Tango Dr, Valencia, CA 91354" at bounding box center [591, 321] width 322 height 24
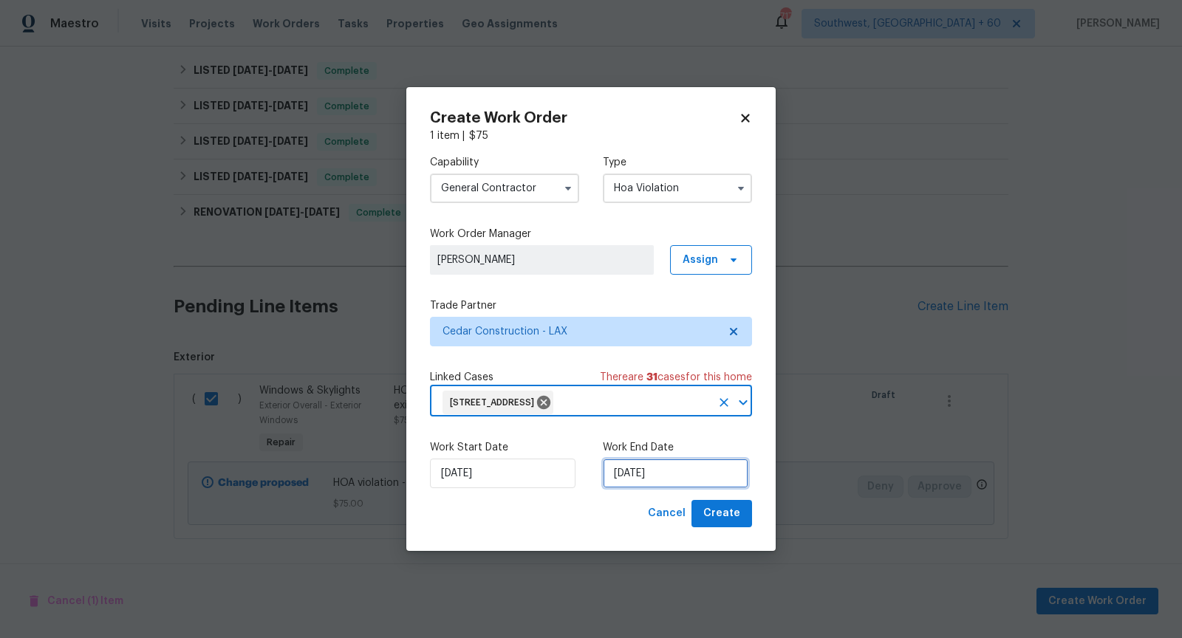
click at [671, 469] on input "29/09/2025" at bounding box center [676, 474] width 146 height 30
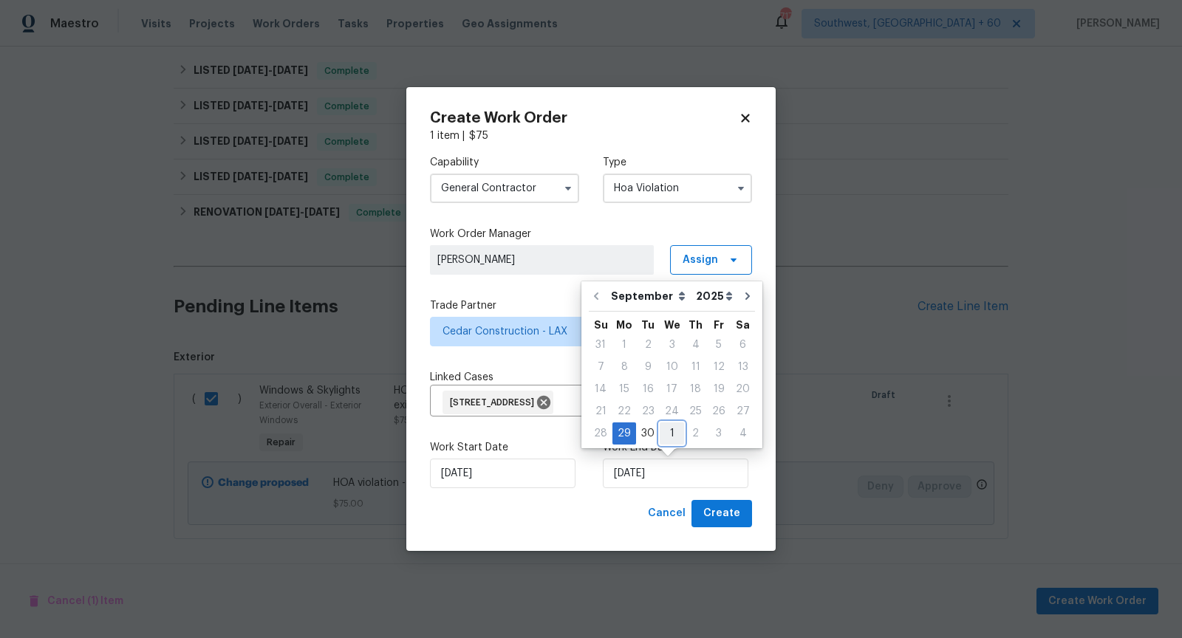
click at [668, 430] on div "1" at bounding box center [672, 433] width 24 height 21
type input "01/10/2025"
select select "9"
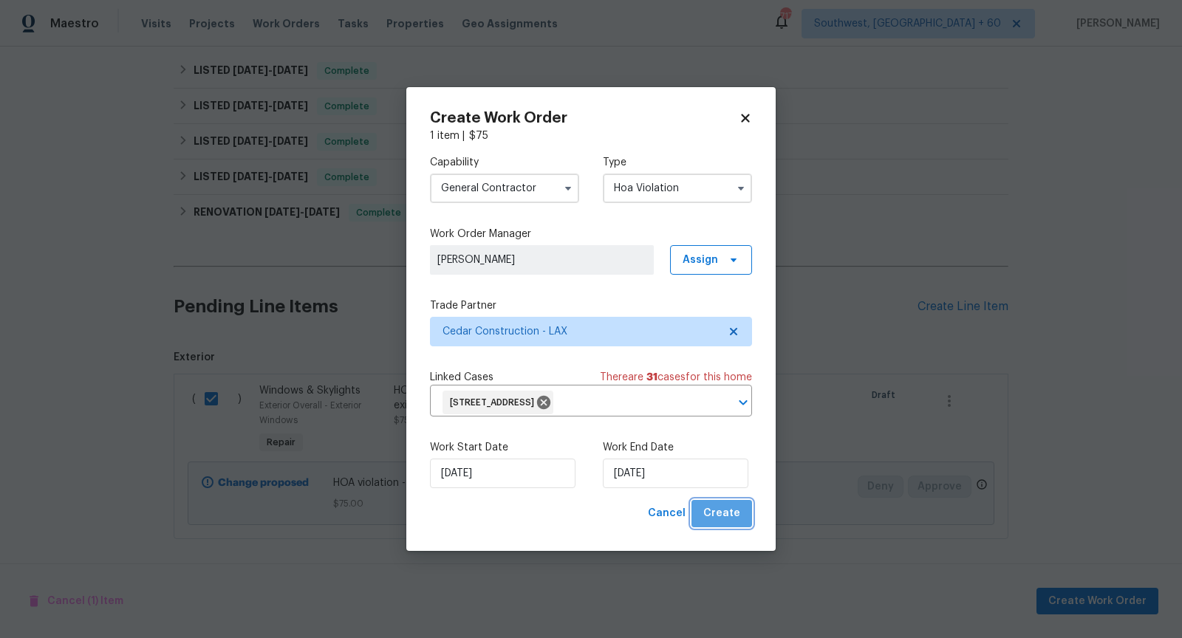
click at [745, 507] on button "Create" at bounding box center [721, 513] width 61 height 27
checkbox input "false"
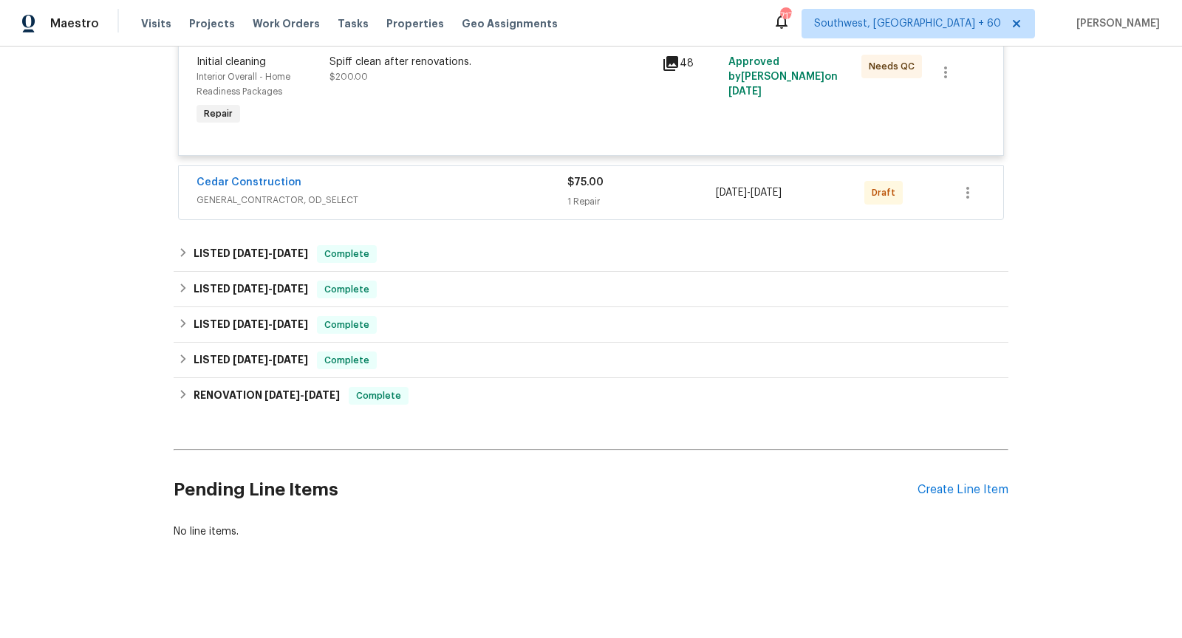
scroll to position [0, 0]
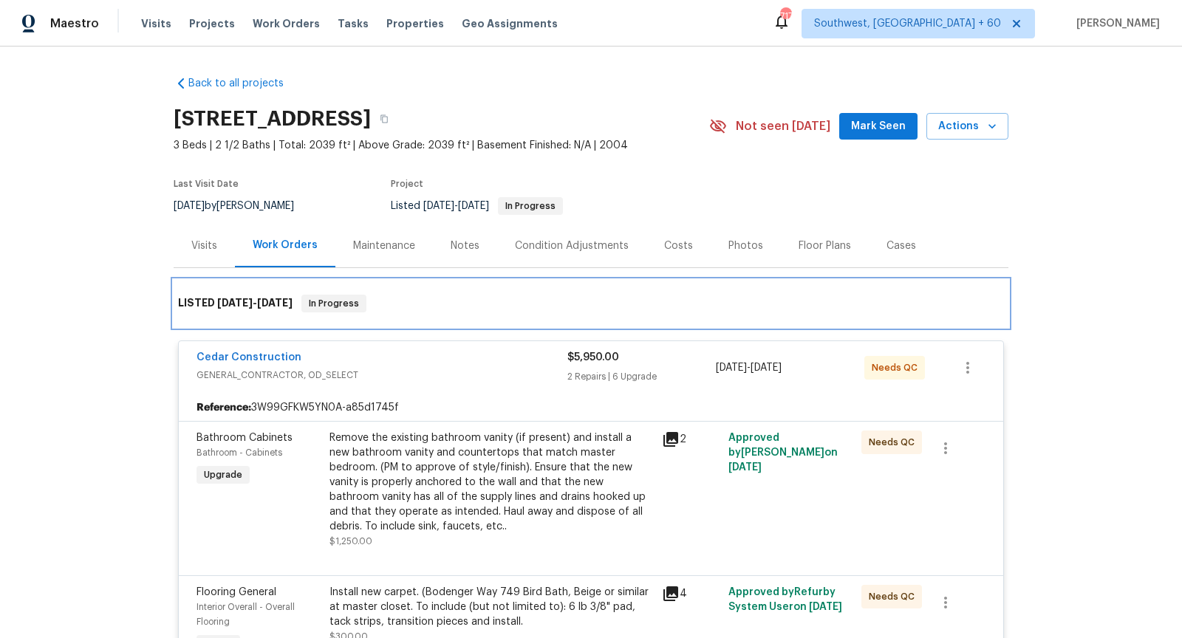
click at [470, 324] on div "LISTED 9/17/25 - 10/1/25 In Progress" at bounding box center [591, 303] width 835 height 47
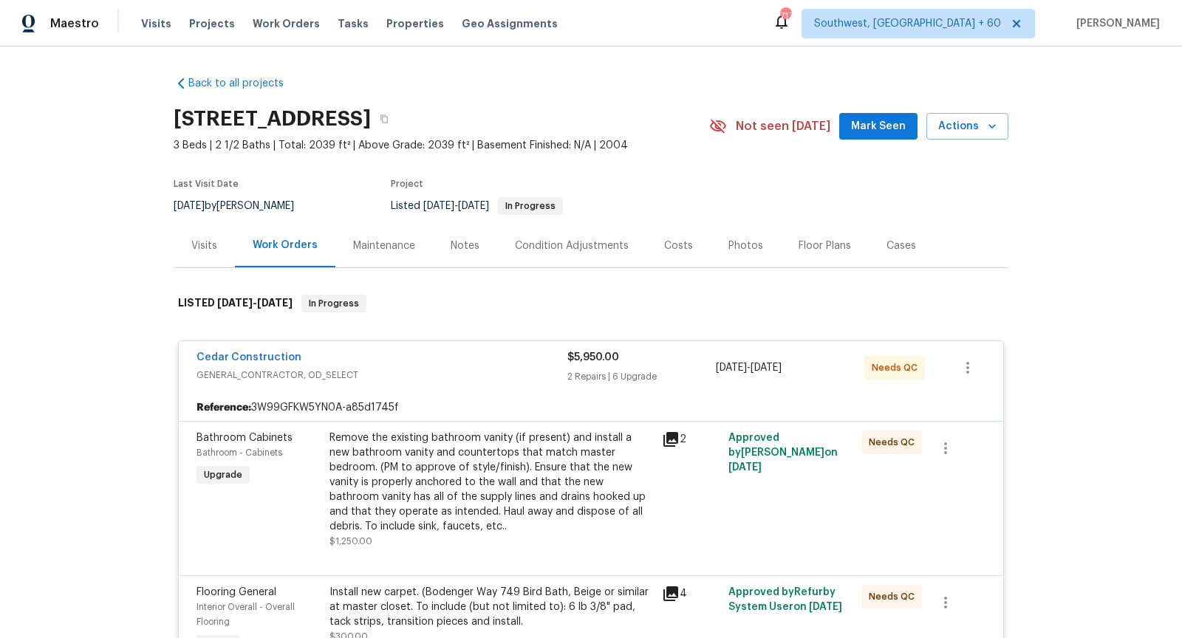
click at [92, 238] on div "Back to all projects 24043 Tango Dr, Valencia, CA 91354 3 Beds | 2 1/2 Baths | …" at bounding box center [591, 343] width 1182 height 592
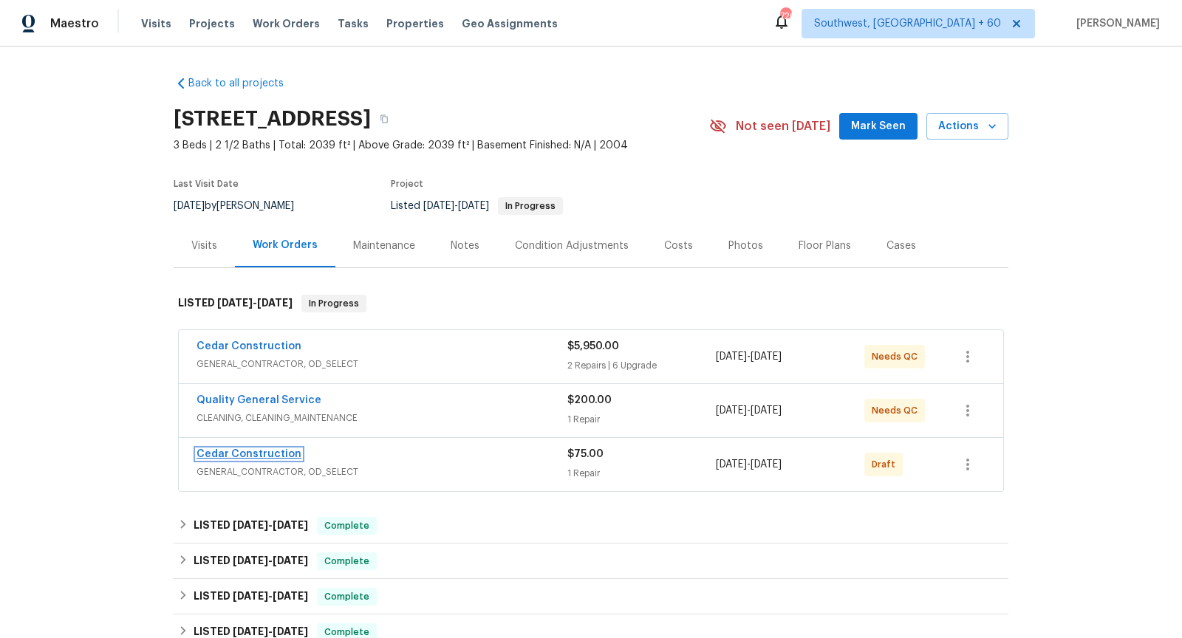
click at [240, 451] on link "Cedar Construction" at bounding box center [248, 454] width 105 height 10
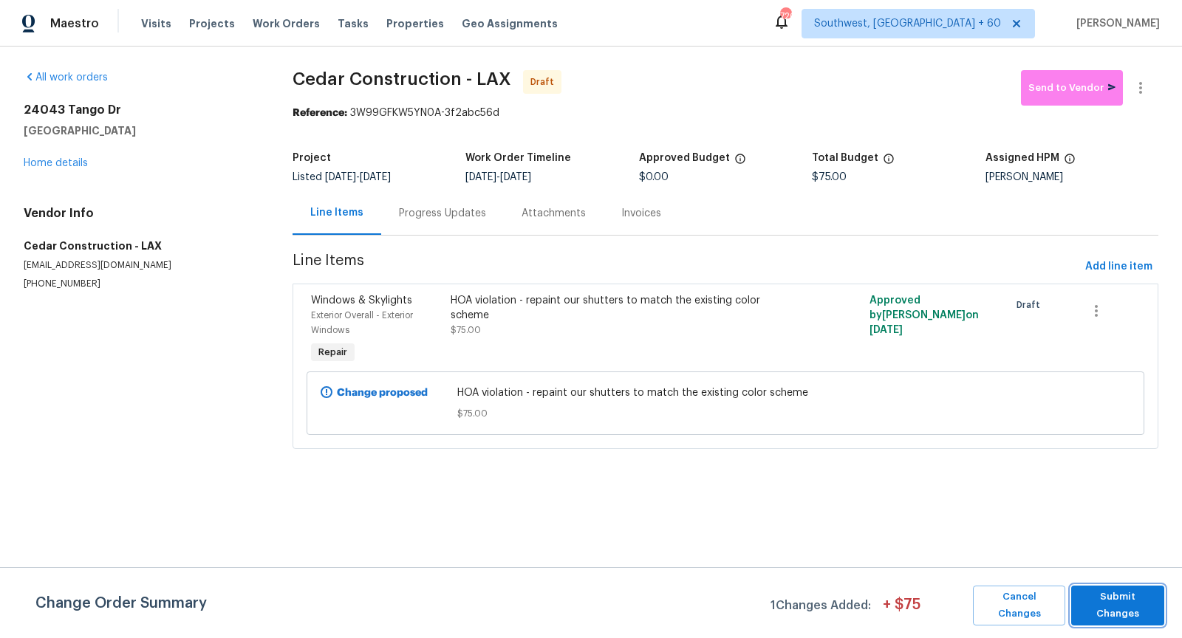
click at [1135, 609] on span "Submit Changes" at bounding box center [1117, 606] width 78 height 34
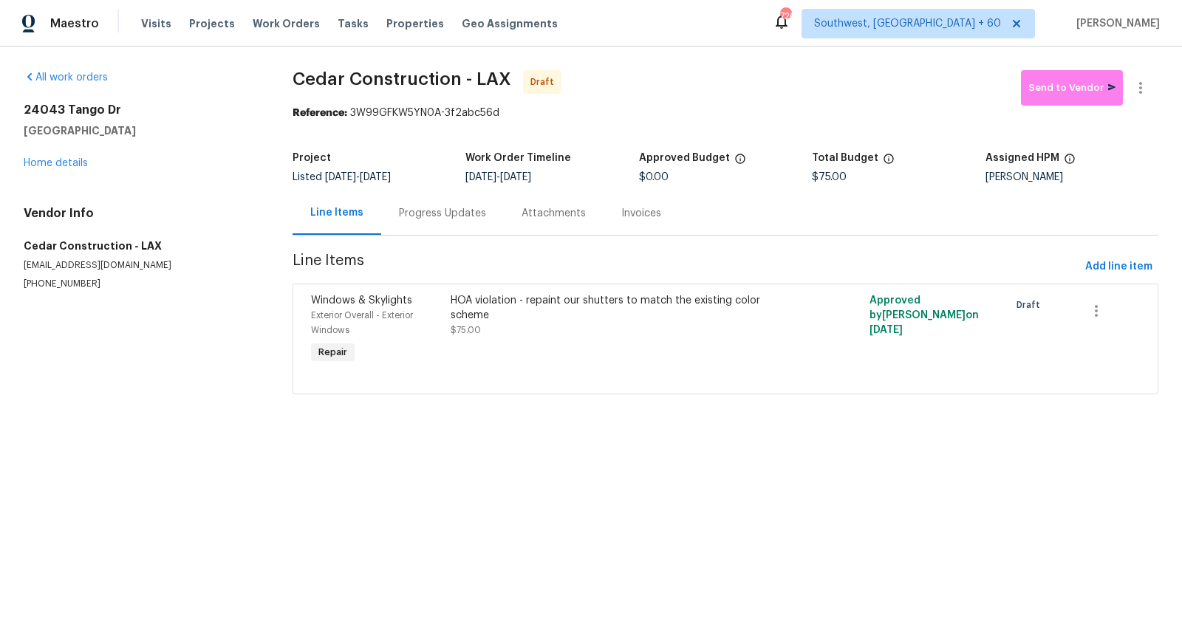
click at [409, 220] on div "Progress Updates" at bounding box center [442, 213] width 87 height 15
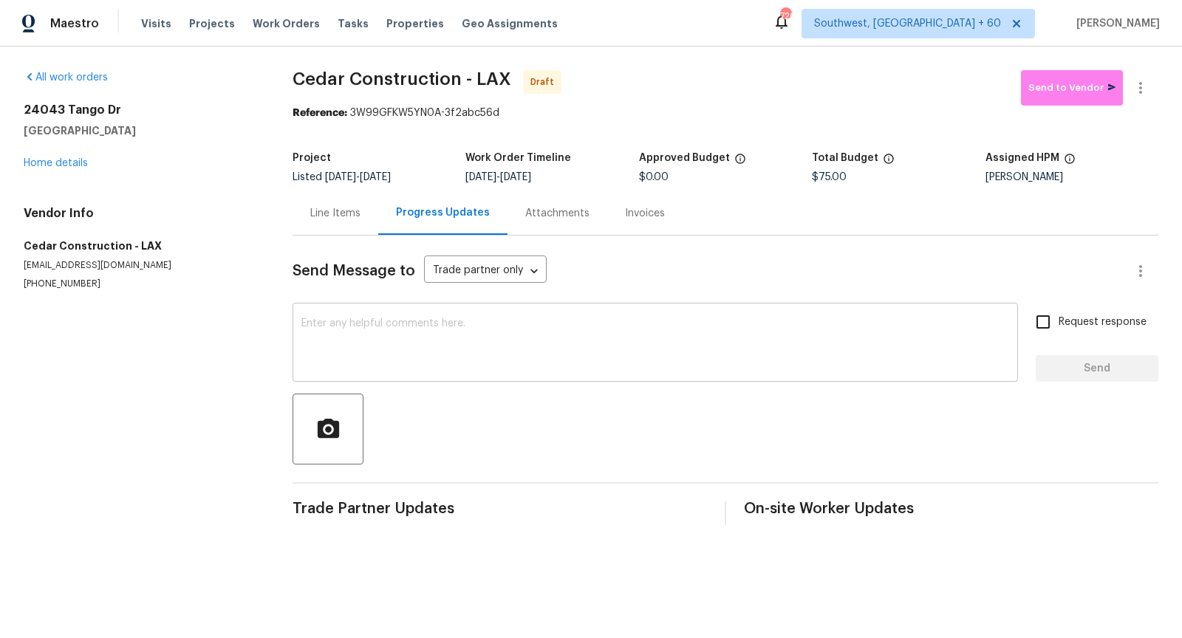
click at [431, 357] on textarea at bounding box center [655, 344] width 708 height 52
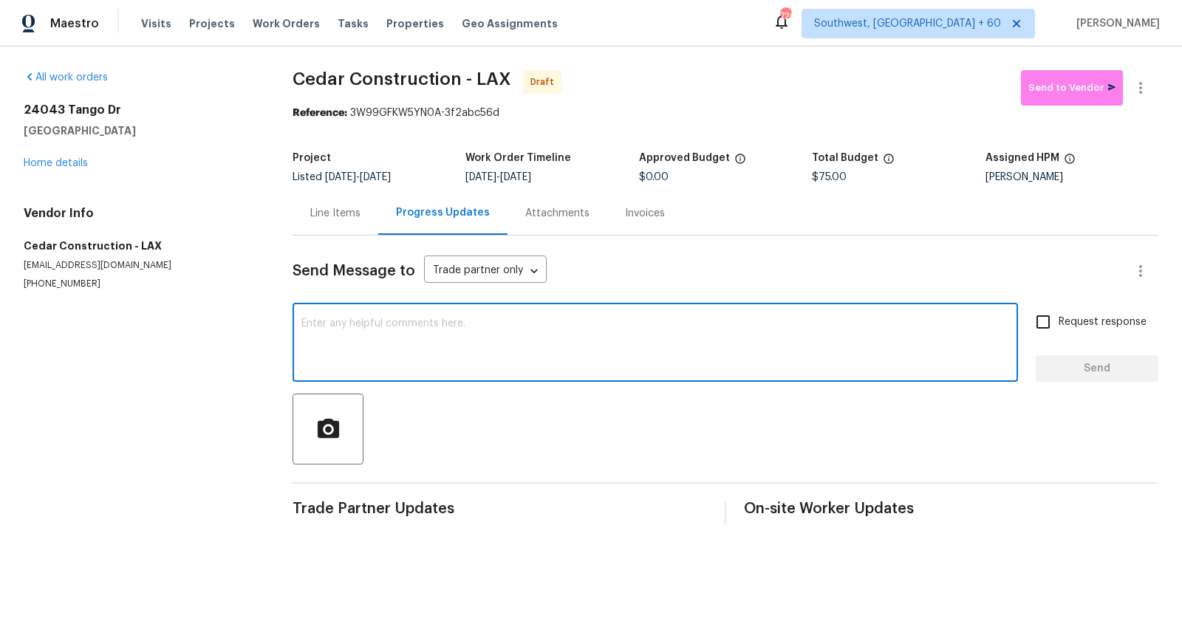
paste textarea "Hi, I'm Pranesh from Opendoor. Just wanted to check if you received the workord…"
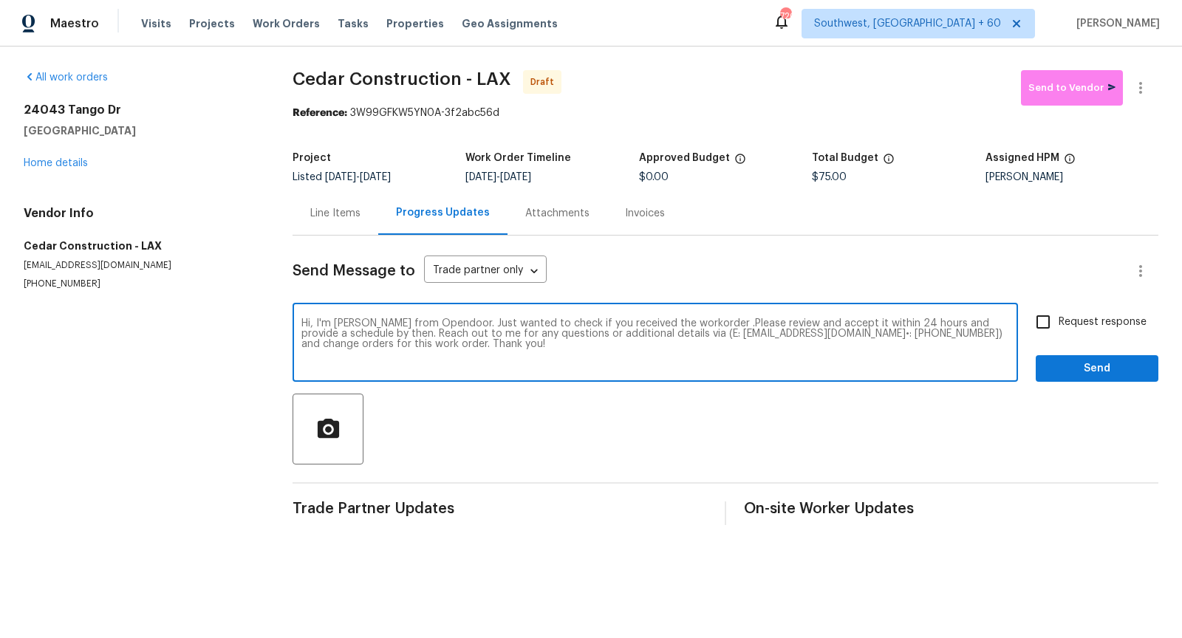
type textarea "Hi, I'm Pranesh from Opendoor. Just wanted to check if you received the workord…"
click at [1044, 321] on input "Request response" at bounding box center [1042, 322] width 31 height 31
checkbox input "true"
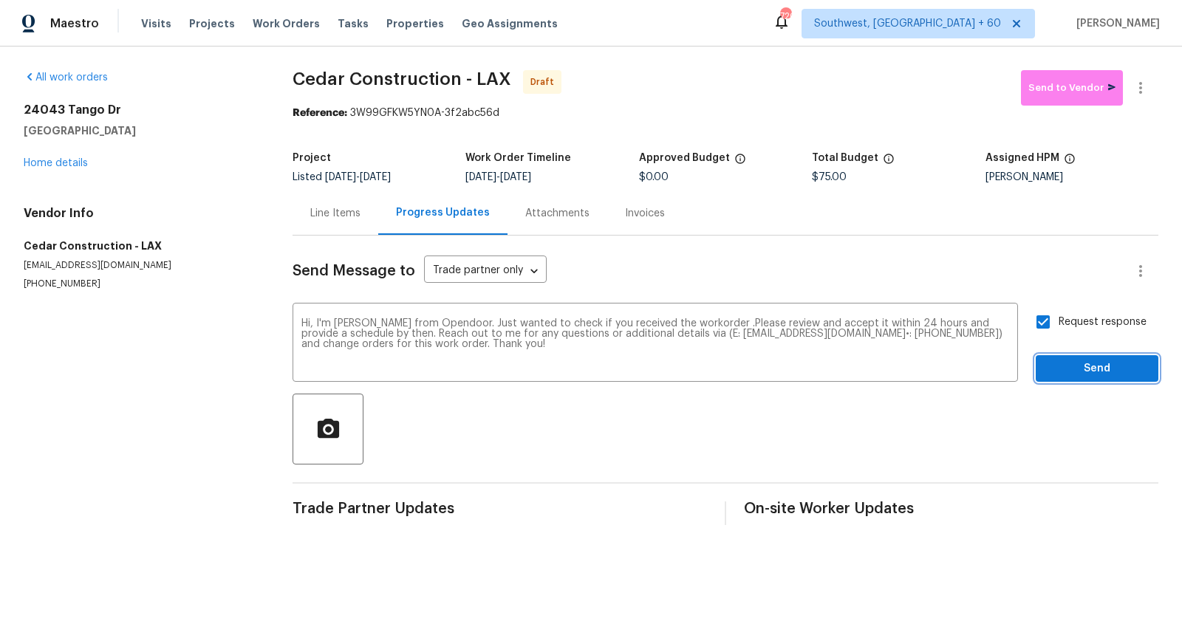
click at [1067, 362] on span "Send" at bounding box center [1096, 369] width 99 height 18
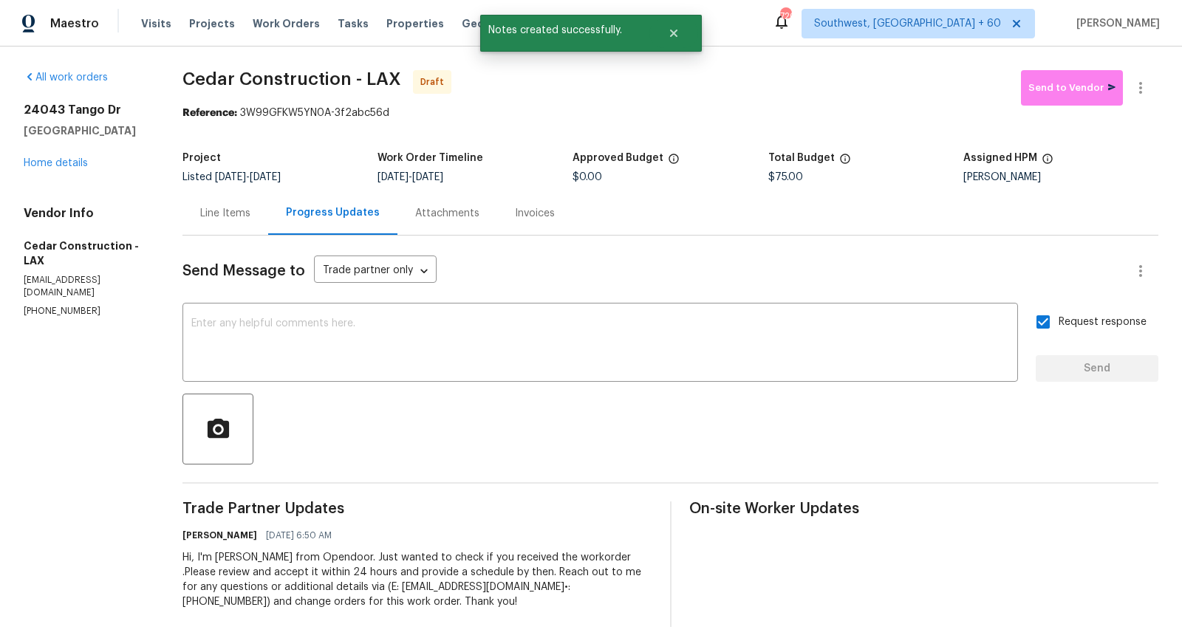
scroll to position [12, 0]
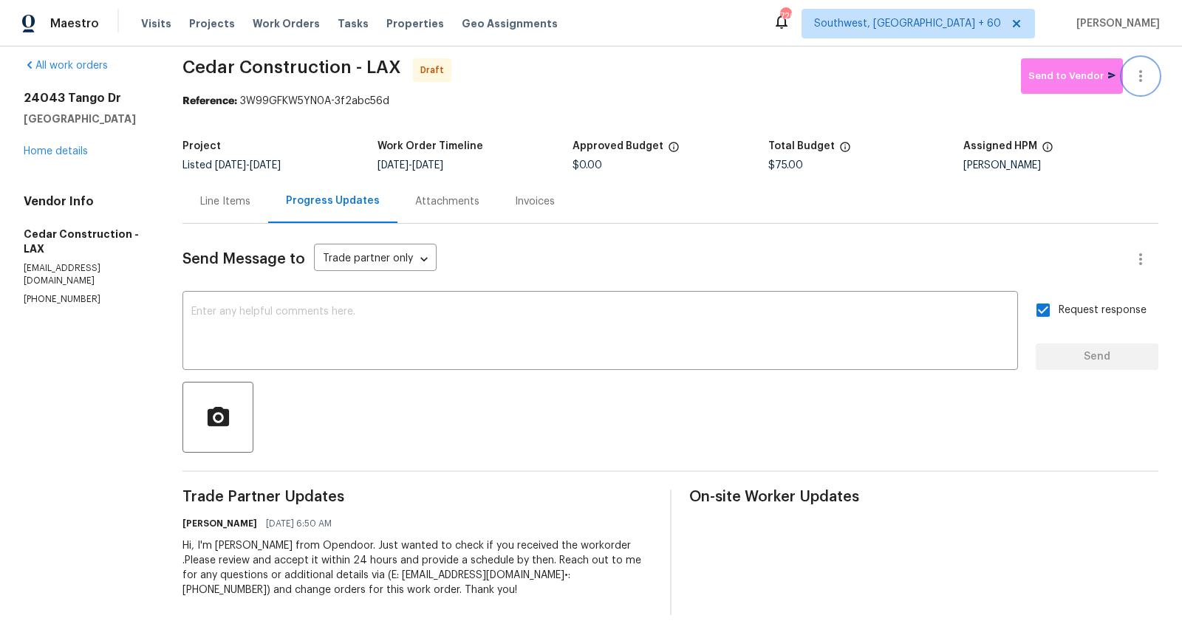
click at [1149, 72] on button "button" at bounding box center [1140, 75] width 35 height 35
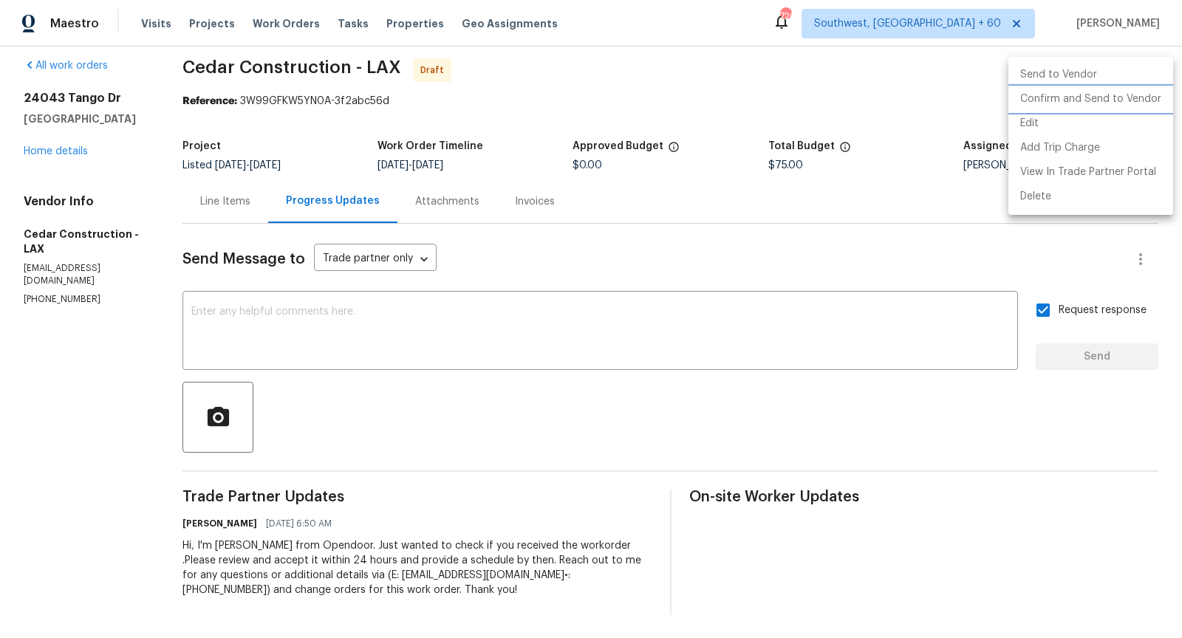
click at [1082, 101] on li "Confirm and Send to Vendor" at bounding box center [1090, 99] width 165 height 24
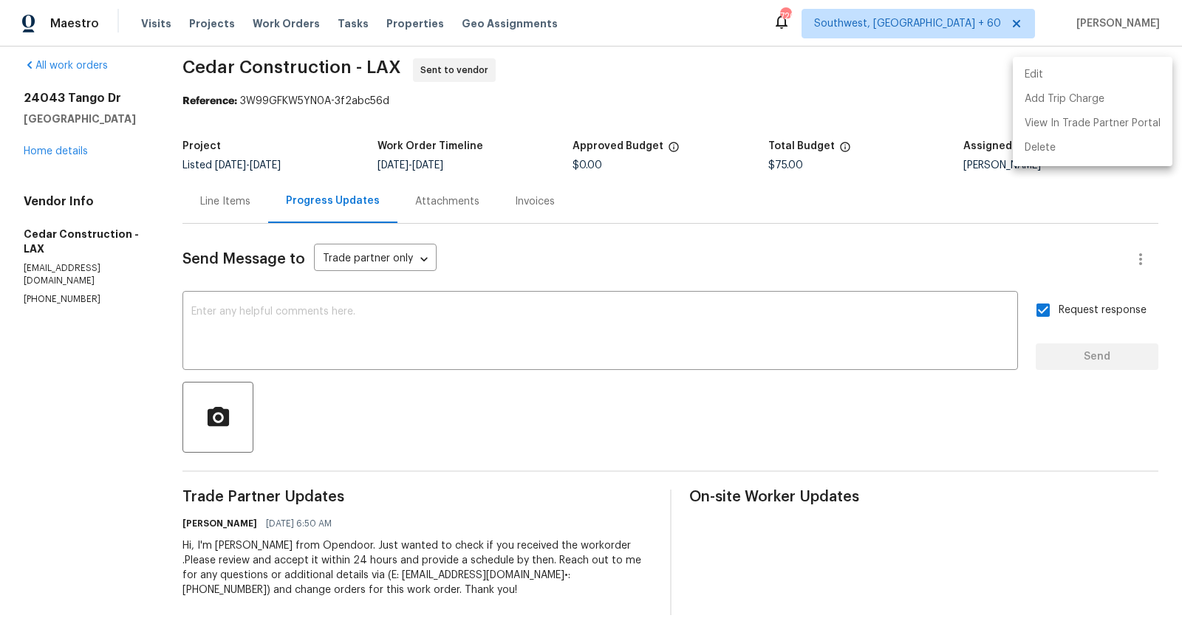
click at [582, 85] on div at bounding box center [591, 319] width 1182 height 638
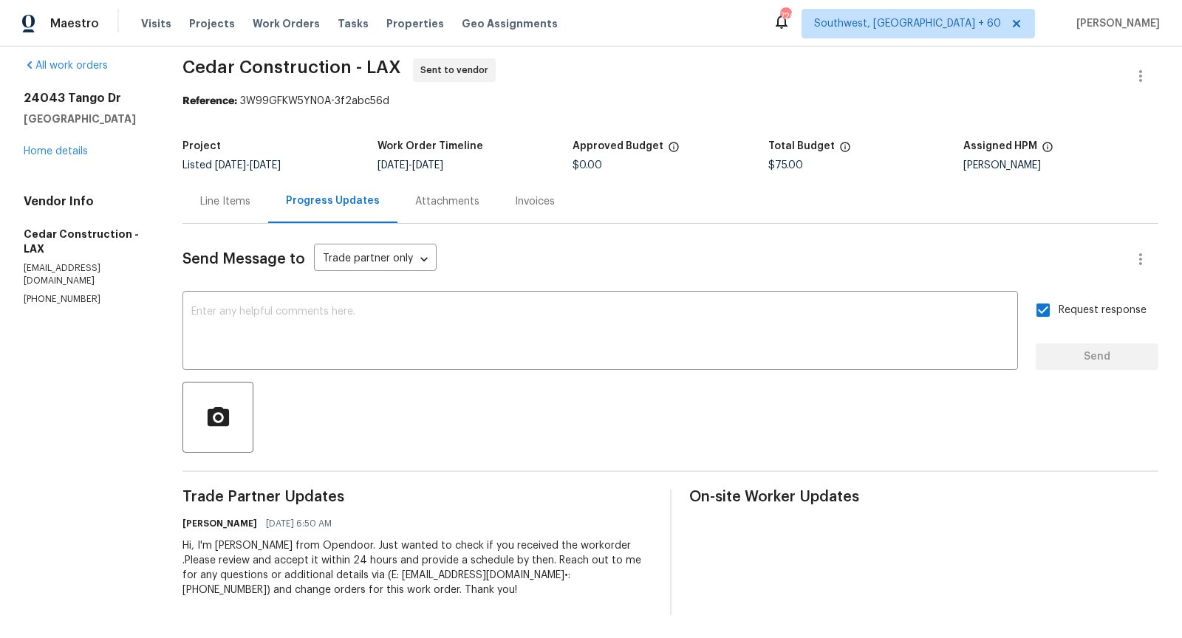
click at [752, 111] on section "Cedar Construction - LAX Sent to vendor Reference: 3W99GFKW5YN0A-3f2abc56d Proj…" at bounding box center [670, 336] width 976 height 557
click at [49, 146] on link "Home details" at bounding box center [56, 151] width 64 height 10
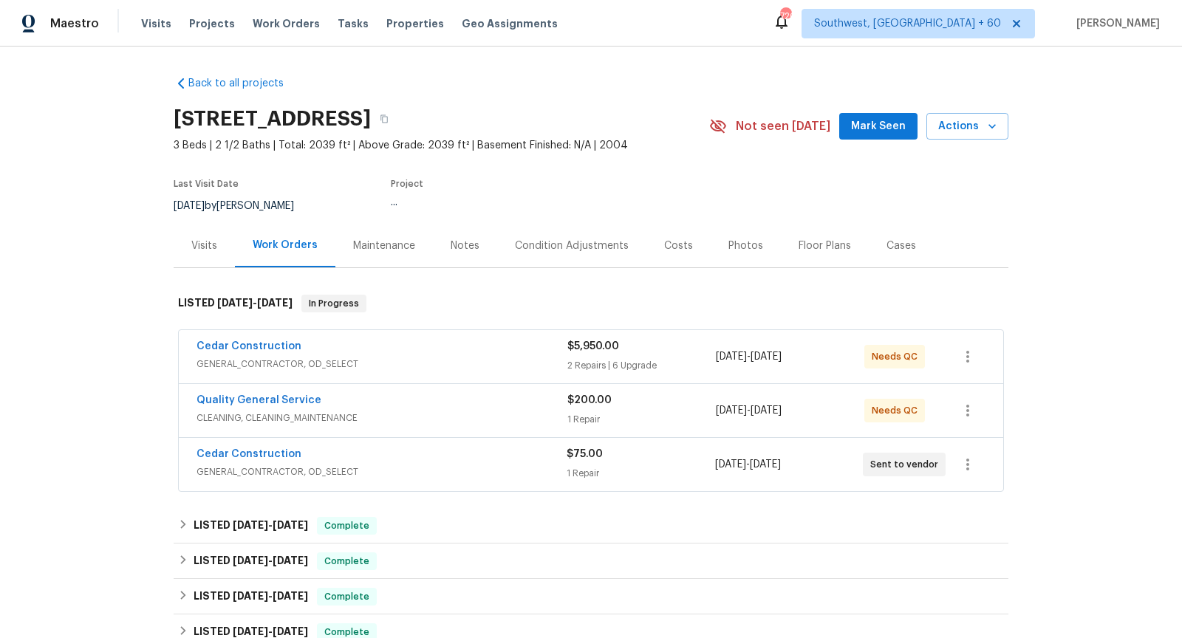
scroll to position [35, 0]
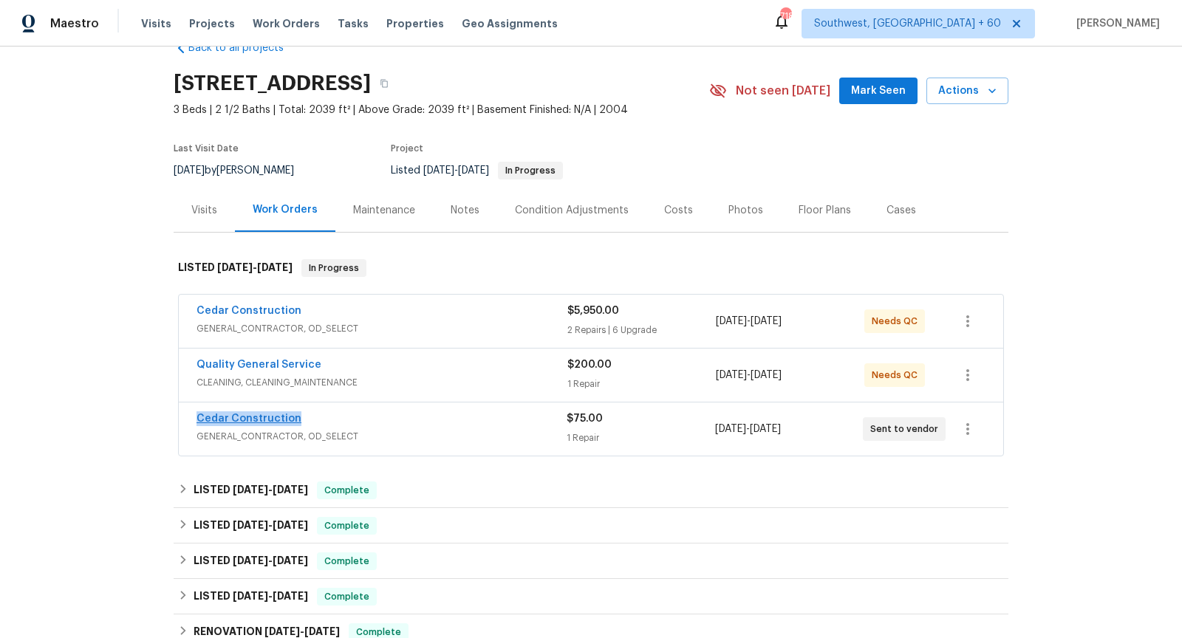
drag, startPoint x: 301, startPoint y: 414, endPoint x: 199, endPoint y: 419, distance: 102.8
click at [199, 419] on div "Cedar Construction" at bounding box center [381, 420] width 370 height 18
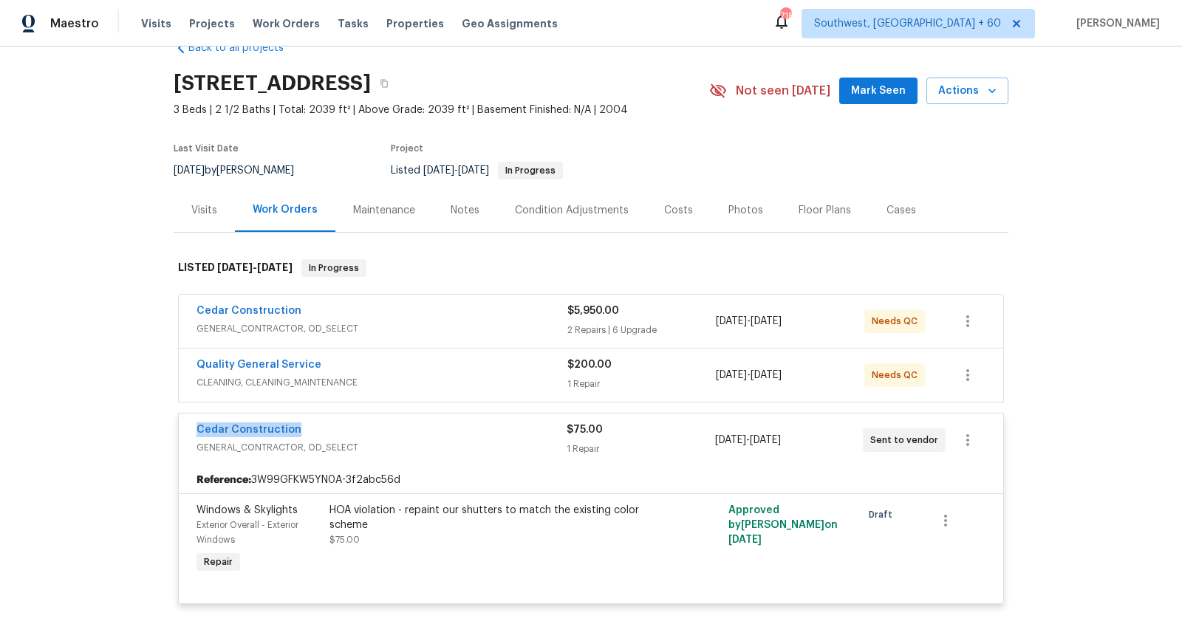
copy link "Cedar Construction"
